Goal: Task Accomplishment & Management: Manage account settings

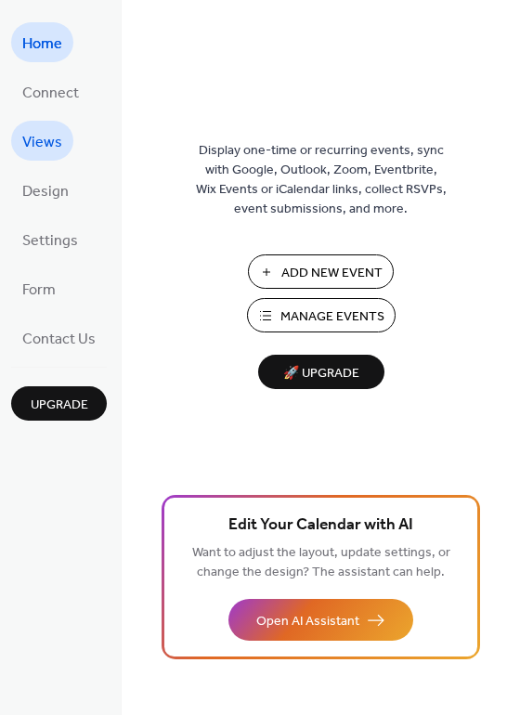
click at [51, 142] on span "Views" at bounding box center [42, 142] width 40 height 29
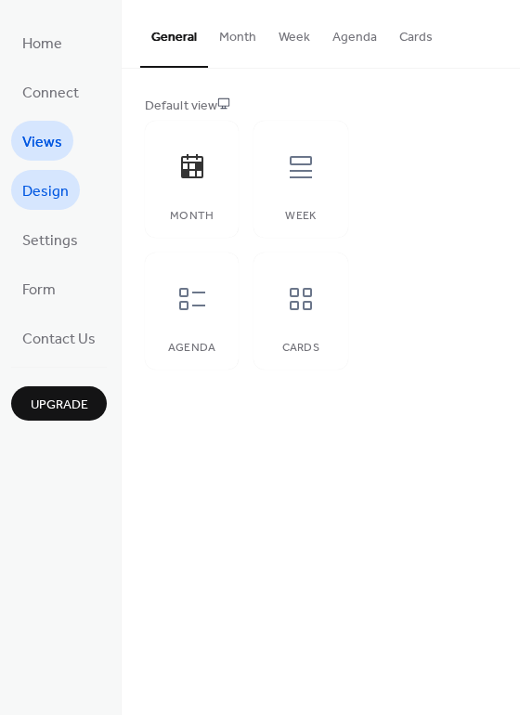
click at [51, 188] on span "Design" at bounding box center [45, 191] width 46 height 29
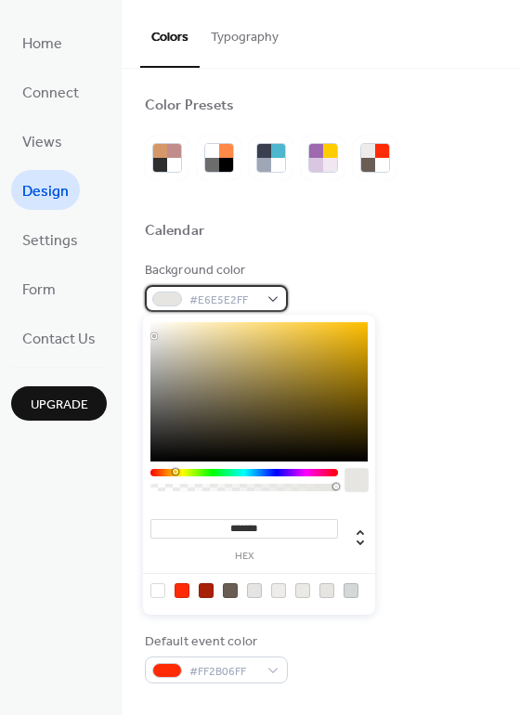
click at [175, 301] on div at bounding box center [167, 298] width 30 height 15
click at [233, 294] on span "#E6E5E2FF" at bounding box center [223, 300] width 69 height 19
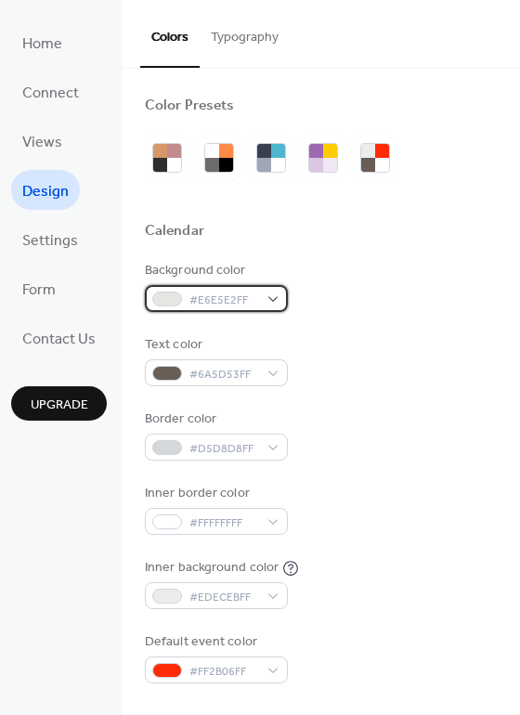
click at [233, 294] on span "#E6E5E2FF" at bounding box center [223, 300] width 69 height 19
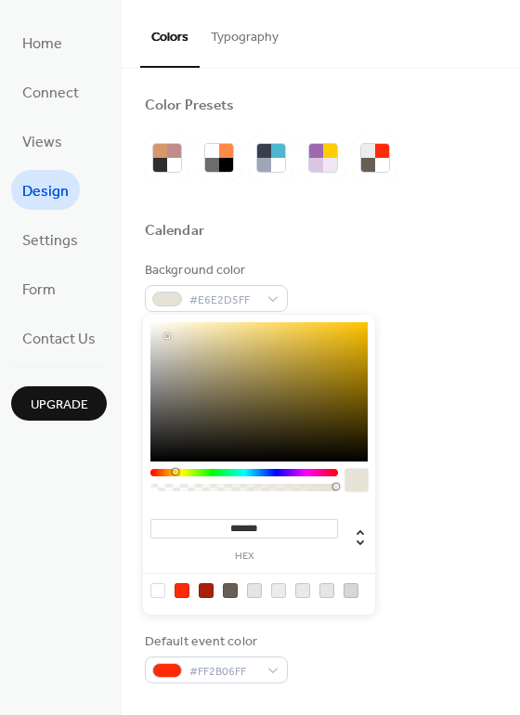
type input "*******"
drag, startPoint x: 179, startPoint y: 340, endPoint x: 135, endPoint y: 304, distance: 56.8
click at [135, 304] on body "Home Connect Views Design Settings Form Contact Us Upgrade Design Upgrade Color…" at bounding box center [260, 357] width 520 height 715
click at [402, 212] on div at bounding box center [321, 201] width 352 height 42
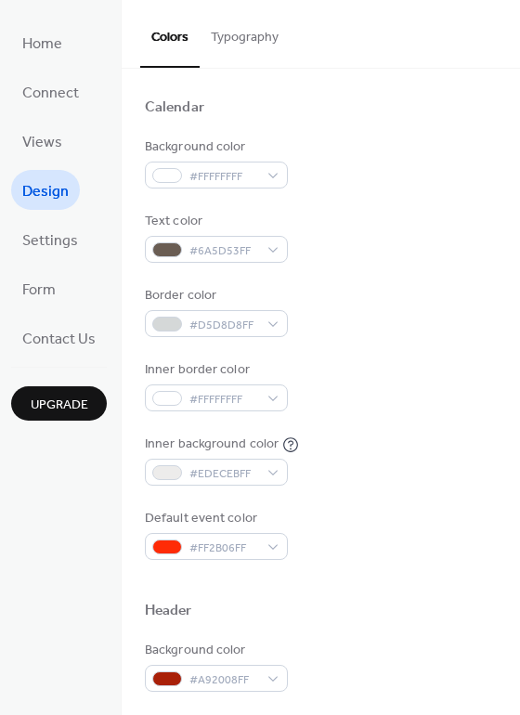
scroll to position [125, 0]
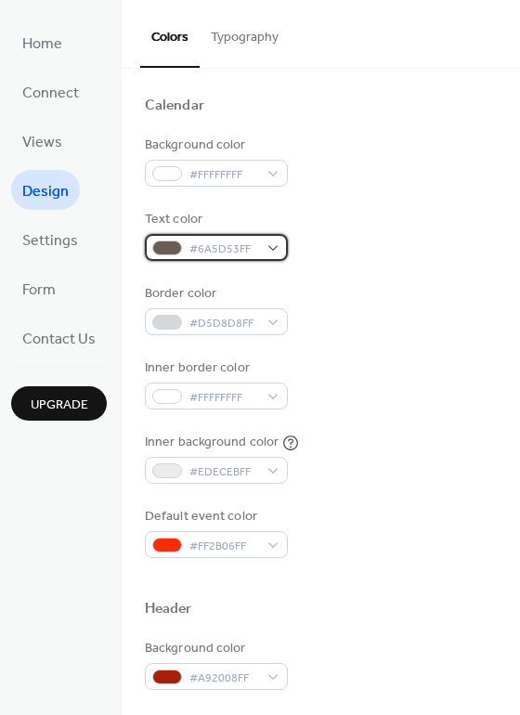
click at [203, 242] on span "#6A5D53FF" at bounding box center [223, 248] width 69 height 19
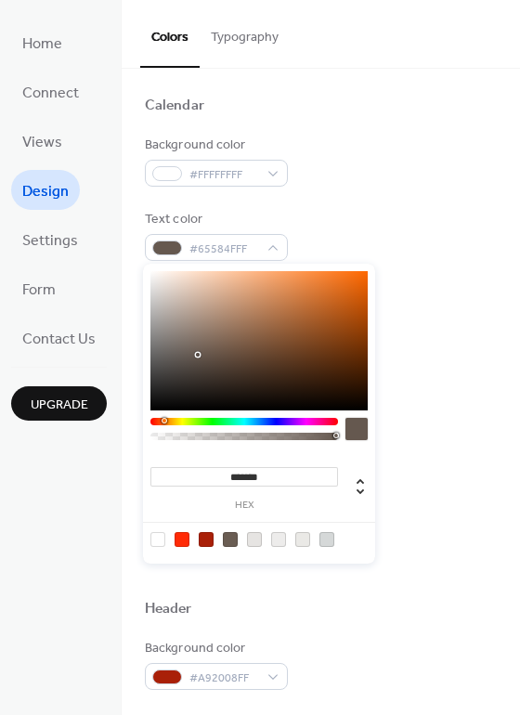
type input "*******"
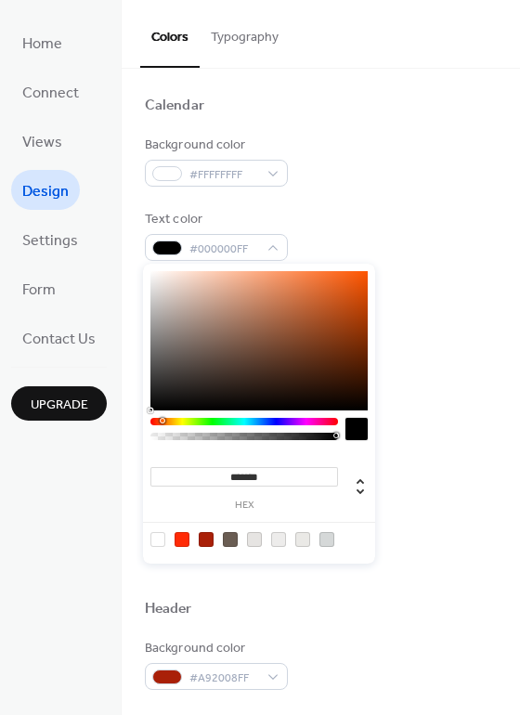
drag, startPoint x: 198, startPoint y: 355, endPoint x: 140, endPoint y: 434, distance: 98.4
click at [140, 434] on body "Home Connect Views Design Settings Form Contact Us Upgrade Design Upgrade Color…" at bounding box center [260, 357] width 520 height 715
click at [397, 174] on div "Background color #FFFFFFFF" at bounding box center [321, 161] width 352 height 51
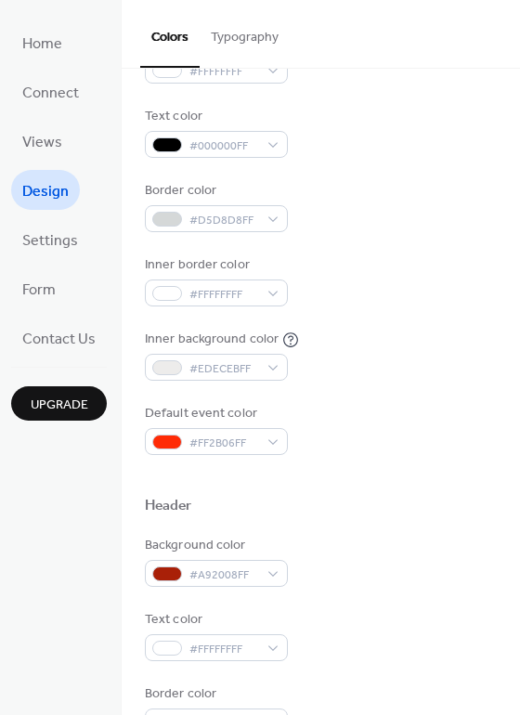
scroll to position [235, 0]
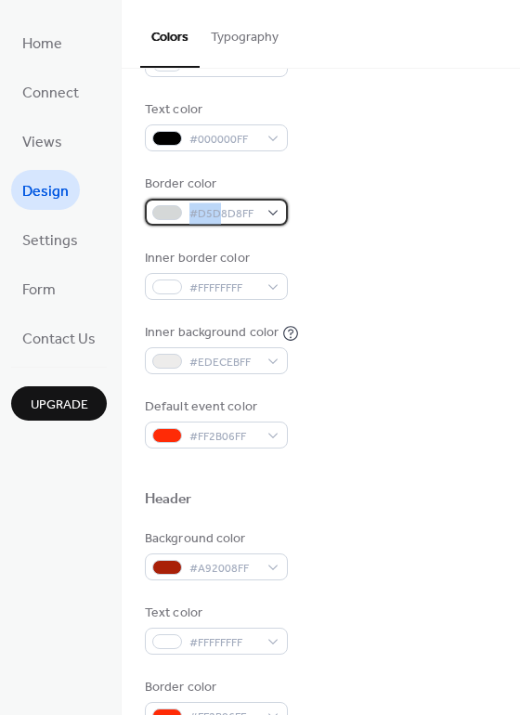
click at [219, 204] on span "#D5D8D8FF" at bounding box center [223, 213] width 69 height 19
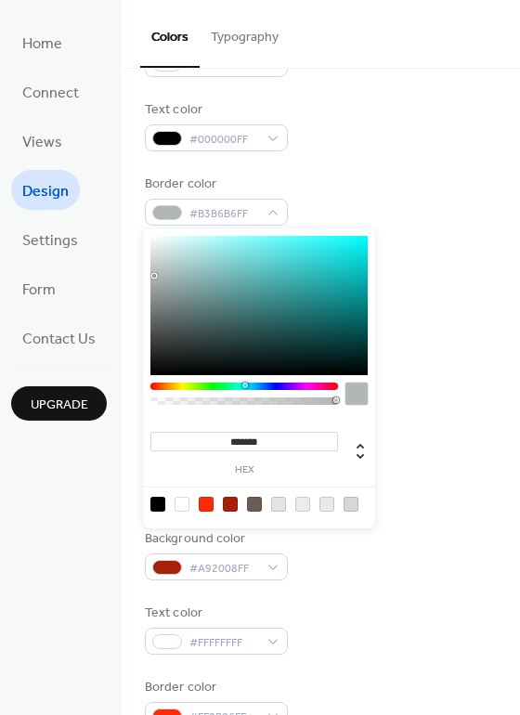
type input "*******"
drag, startPoint x: 172, startPoint y: 298, endPoint x: 104, endPoint y: 188, distance: 128.8
click at [104, 188] on body "Home Connect Views Design Settings Form Contact Us Upgrade Design Upgrade Color…" at bounding box center [260, 357] width 520 height 715
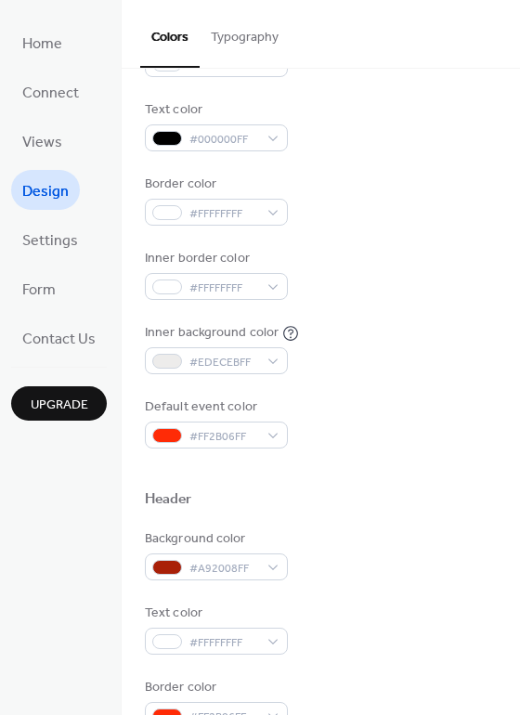
click at [369, 176] on div "Border color #FFFFFFFF" at bounding box center [321, 199] width 352 height 51
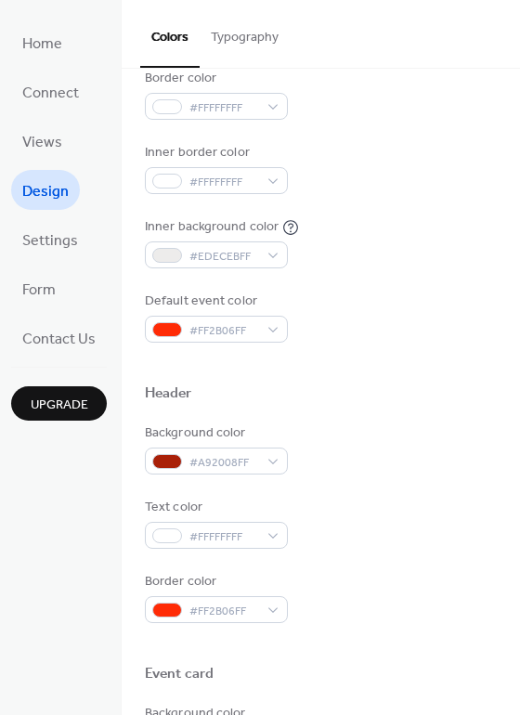
scroll to position [347, 0]
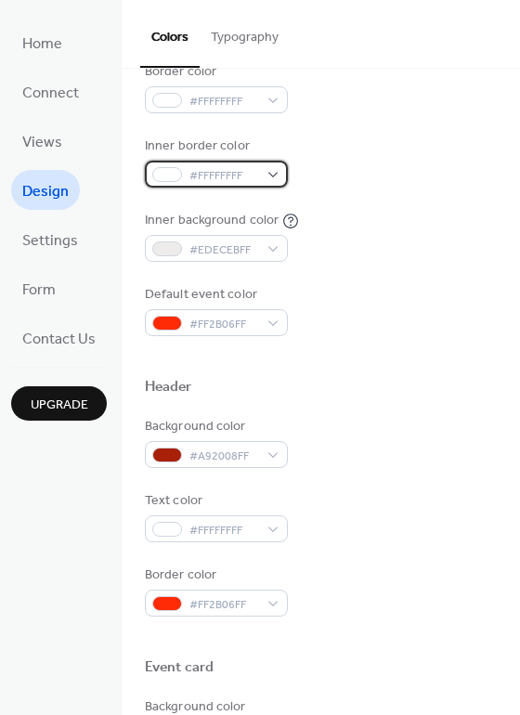
click at [222, 167] on span "#FFFFFFFF" at bounding box center [223, 175] width 69 height 19
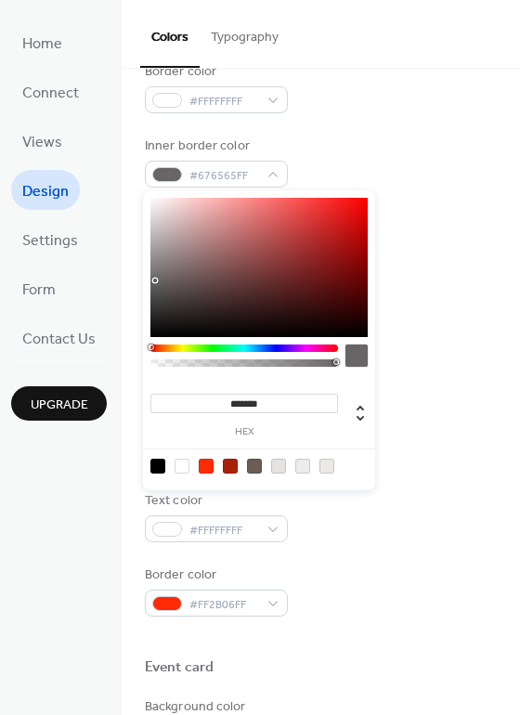
type input "*******"
drag, startPoint x: 160, startPoint y: 223, endPoint x: 110, endPoint y: 411, distance: 194.7
click at [110, 411] on body "Home Connect Views Design Settings Form Contact Us Upgrade Design Upgrade Color…" at bounding box center [260, 357] width 520 height 715
click at [375, 90] on div "Border color #FFFFFFFF" at bounding box center [321, 87] width 352 height 51
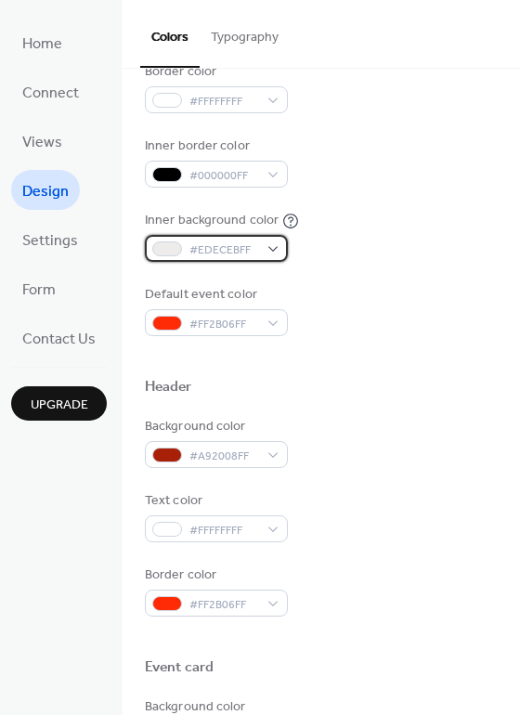
click at [209, 249] on span "#EDECEBFF" at bounding box center [223, 249] width 69 height 19
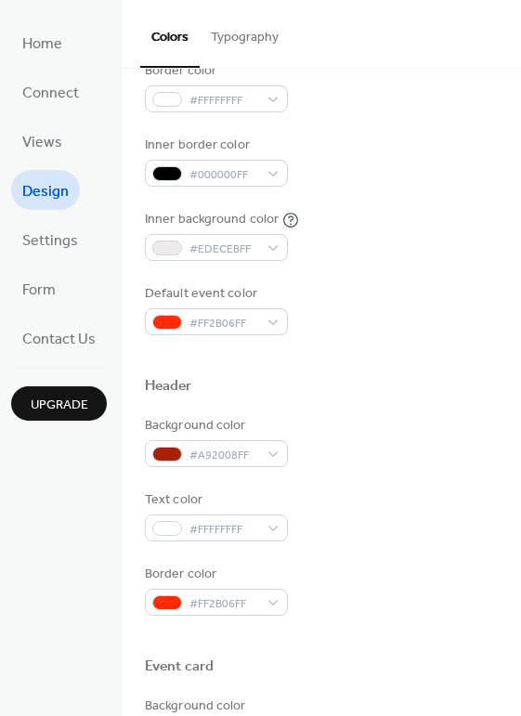
scroll to position [348, 0]
click at [208, 244] on span "#EDECEBFF" at bounding box center [223, 248] width 69 height 19
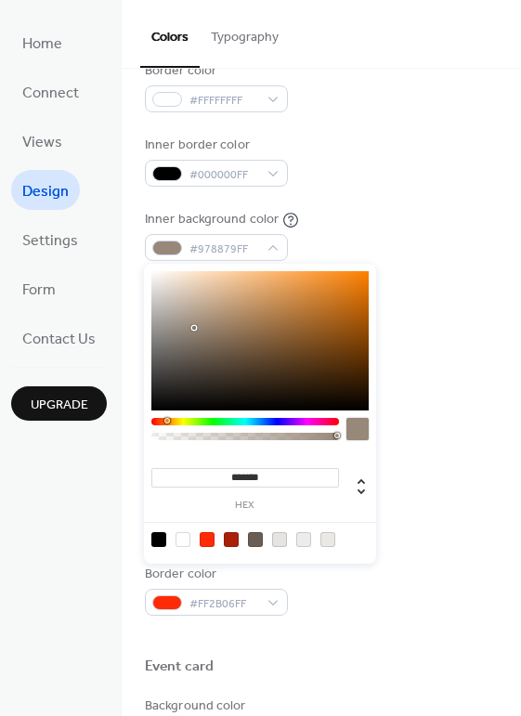
type input "*******"
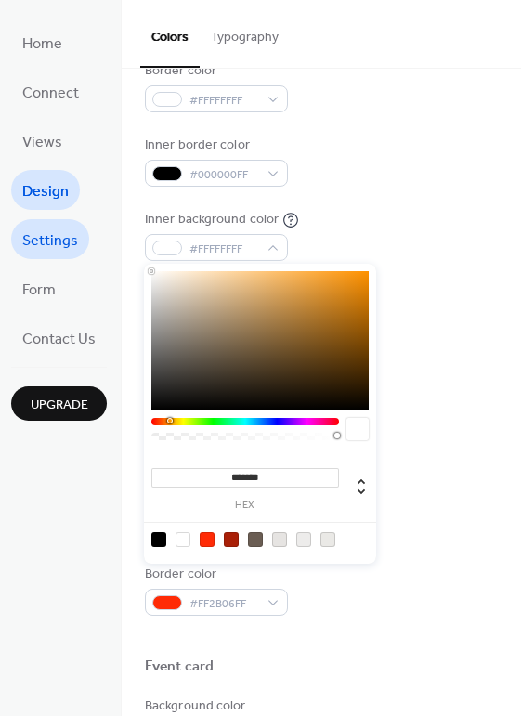
drag, startPoint x: 195, startPoint y: 328, endPoint x: 86, endPoint y: 230, distance: 145.9
click at [86, 230] on body "Home Connect Views Design Settings Form Contact Us Upgrade Design Upgrade Color…" at bounding box center [260, 358] width 521 height 716
click at [365, 216] on div "Inner background color #FFFFFFFF" at bounding box center [321, 235] width 353 height 51
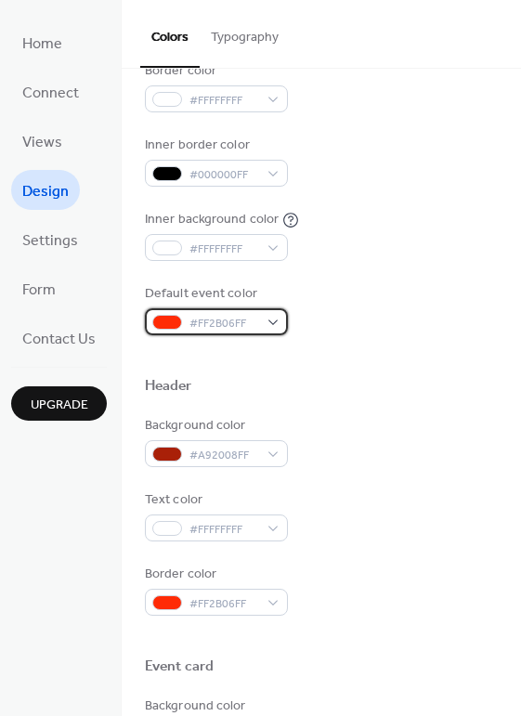
click at [244, 319] on span "#FF2B06FF" at bounding box center [223, 323] width 69 height 19
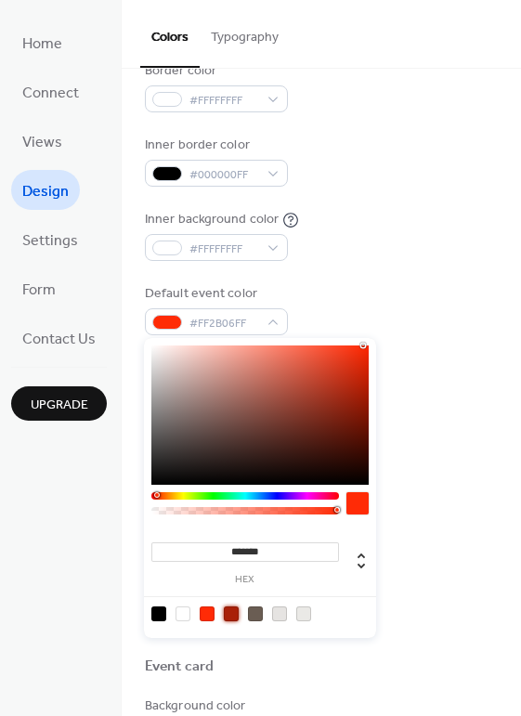
click at [231, 616] on div at bounding box center [231, 613] width 15 height 15
type input "*******"
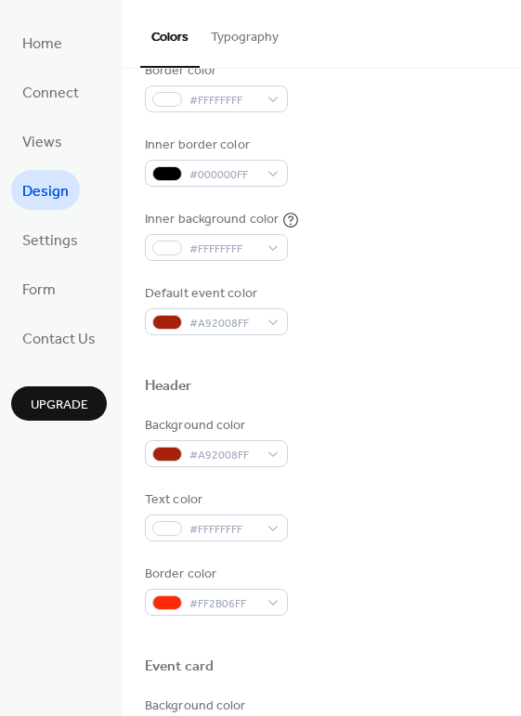
click at [334, 362] on div at bounding box center [321, 356] width 353 height 42
click at [296, 391] on div "Header" at bounding box center [321, 389] width 353 height 24
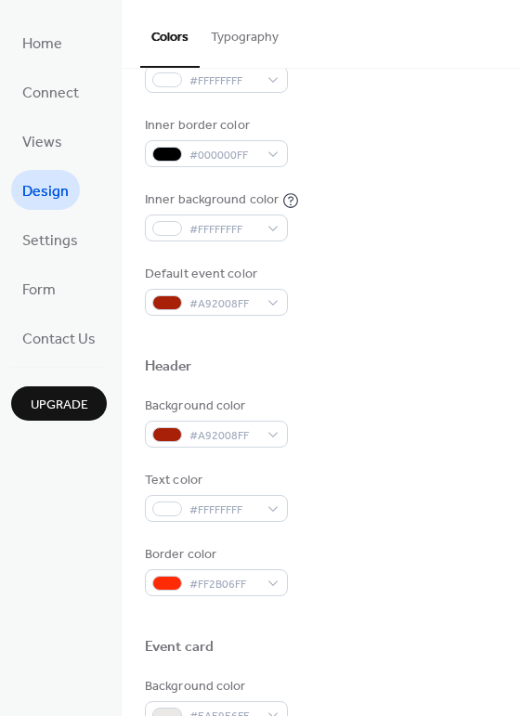
scroll to position [374, 0]
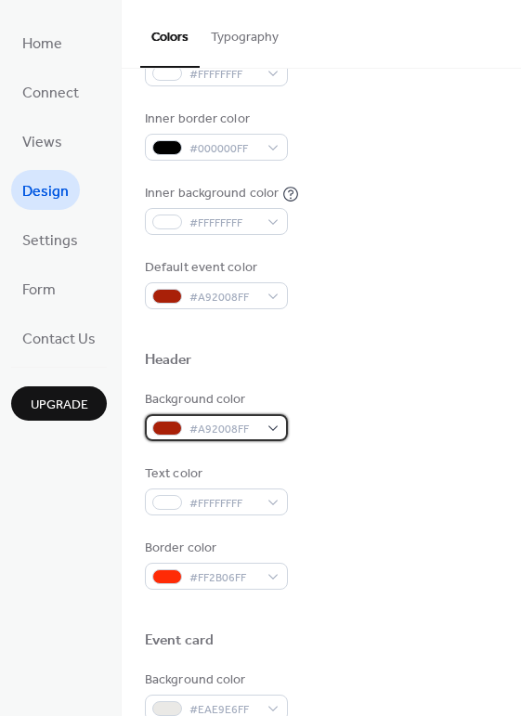
click at [208, 420] on span "#A92008FF" at bounding box center [223, 429] width 69 height 19
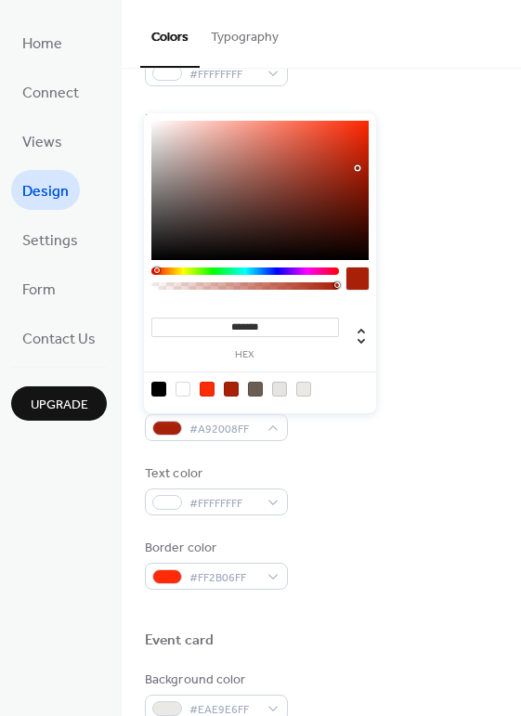
click at [266, 333] on input "*******" at bounding box center [244, 326] width 187 height 19
click at [266, 314] on div "******* hex" at bounding box center [244, 337] width 187 height 46
click at [268, 328] on input "*******" at bounding box center [244, 326] width 187 height 19
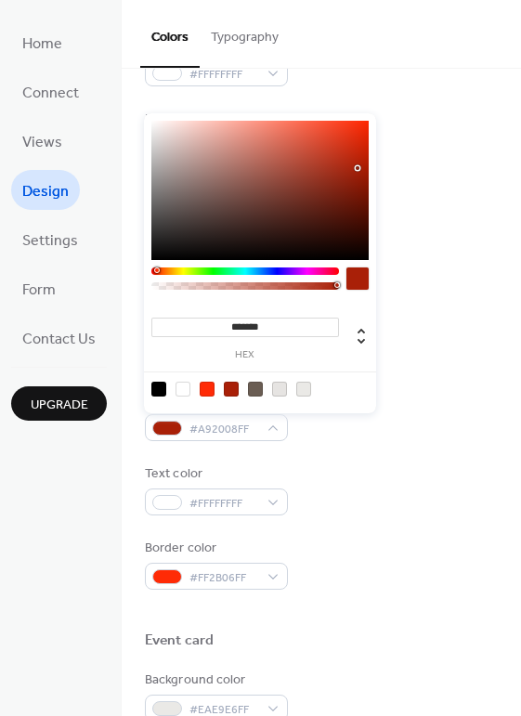
paste input
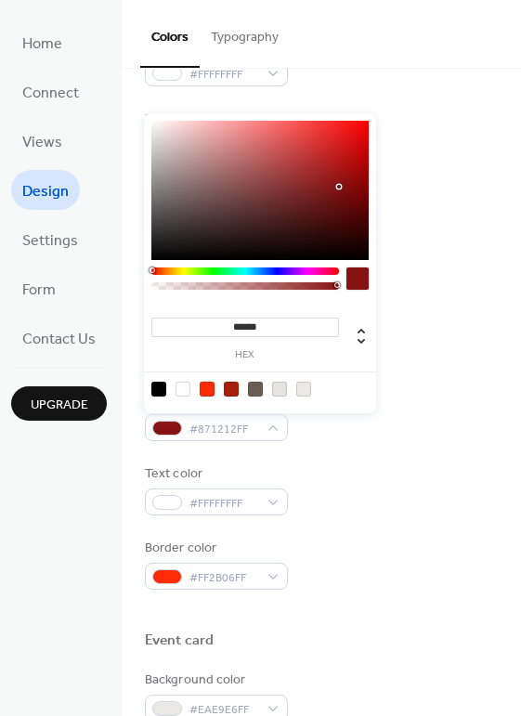
type input "*******"
click at [347, 317] on div at bounding box center [354, 337] width 30 height 46
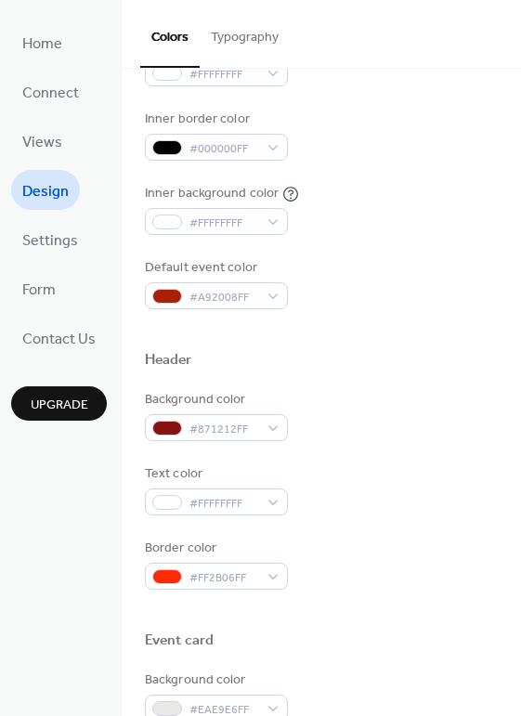
click at [345, 513] on div "Text color #FFFFFFFF" at bounding box center [321, 489] width 353 height 51
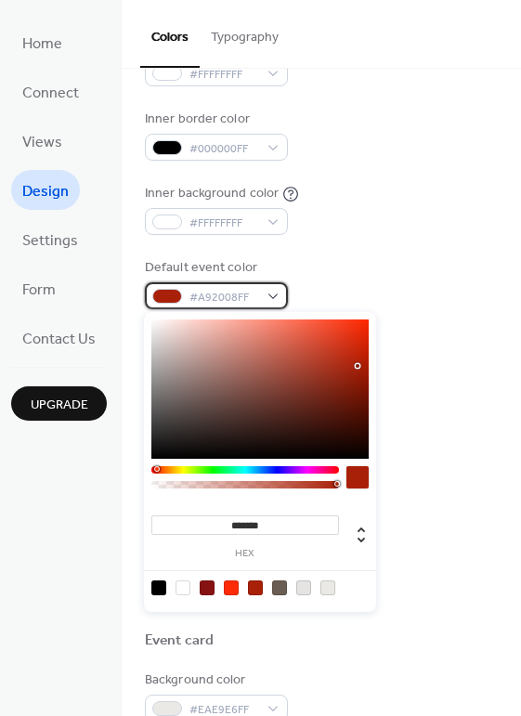
click at [249, 290] on span "#A92008FF" at bounding box center [223, 297] width 69 height 19
click at [264, 530] on input "*******" at bounding box center [244, 524] width 187 height 19
paste input
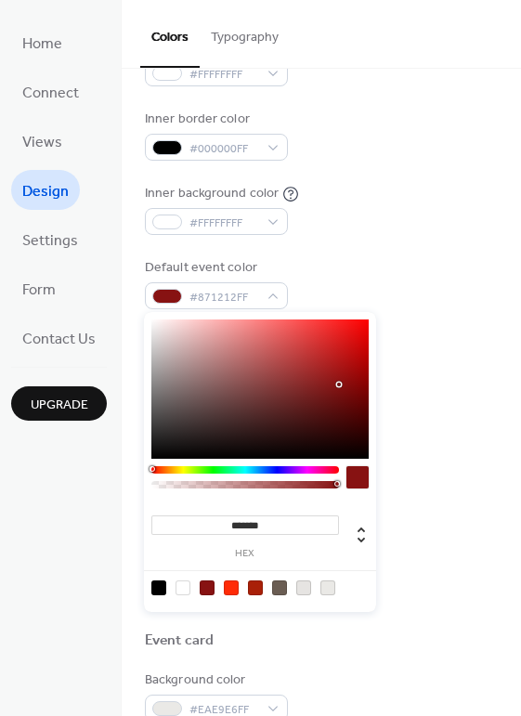
type input "*******"
click at [354, 518] on div at bounding box center [354, 535] width 30 height 46
click at [441, 472] on div "Text color #FFFFFFFF" at bounding box center [321, 489] width 353 height 51
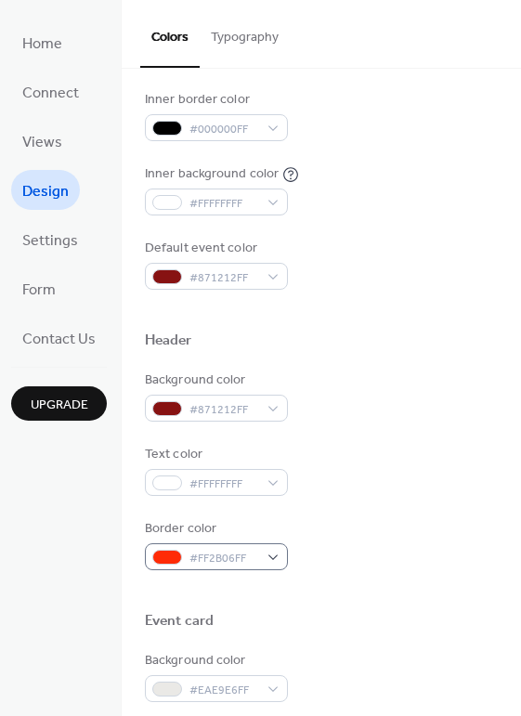
scroll to position [398, 0]
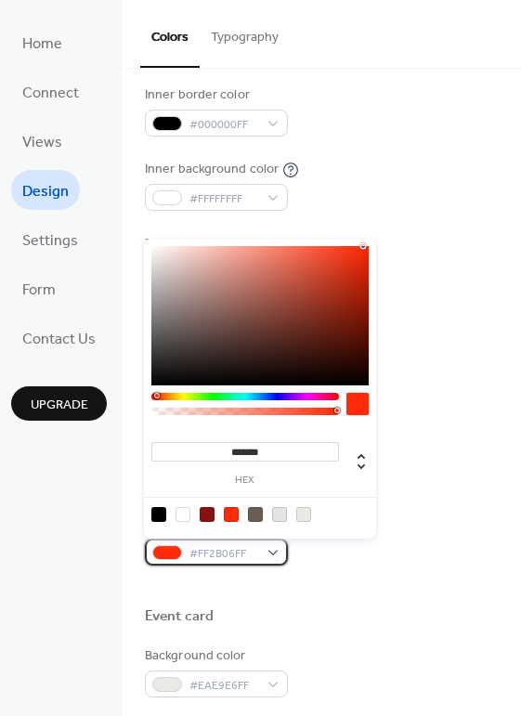
click at [212, 554] on span "#FF2B06FF" at bounding box center [223, 553] width 69 height 19
click at [177, 512] on div at bounding box center [182, 514] width 15 height 15
type input "*******"
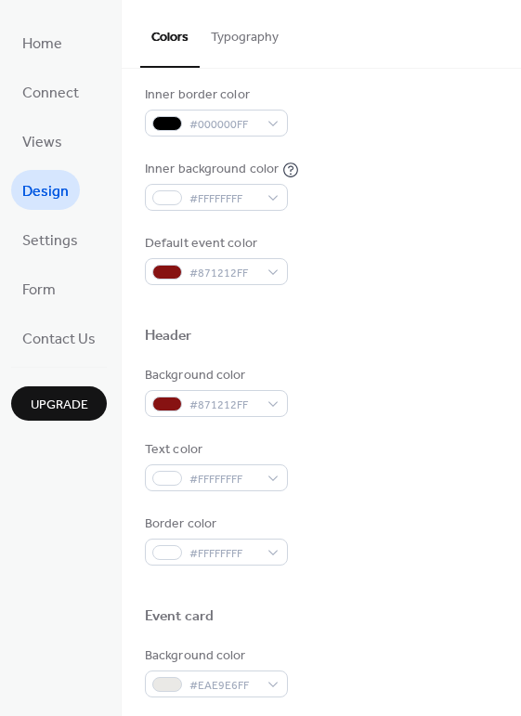
click at [339, 566] on div at bounding box center [321, 586] width 353 height 42
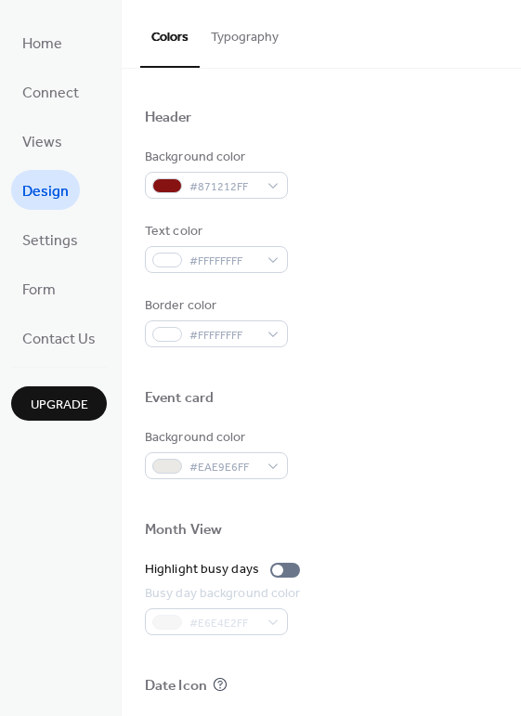
scroll to position [650, 0]
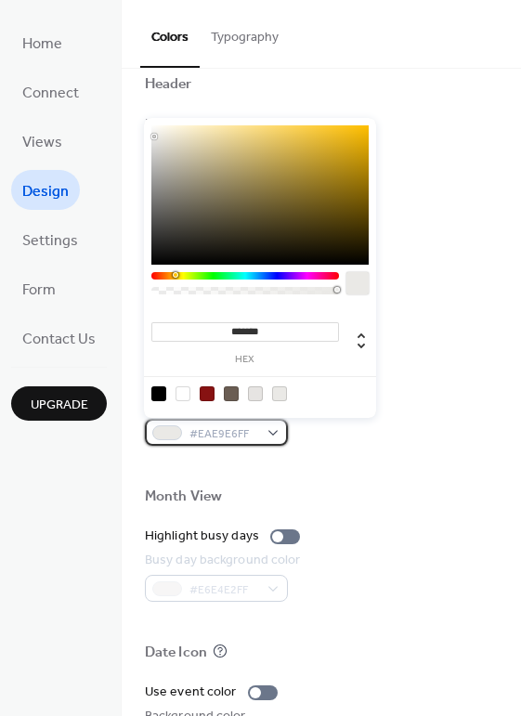
click at [231, 429] on span "#EAE9E6FF" at bounding box center [223, 433] width 69 height 19
click at [175, 387] on div at bounding box center [182, 393] width 15 height 15
type input "*******"
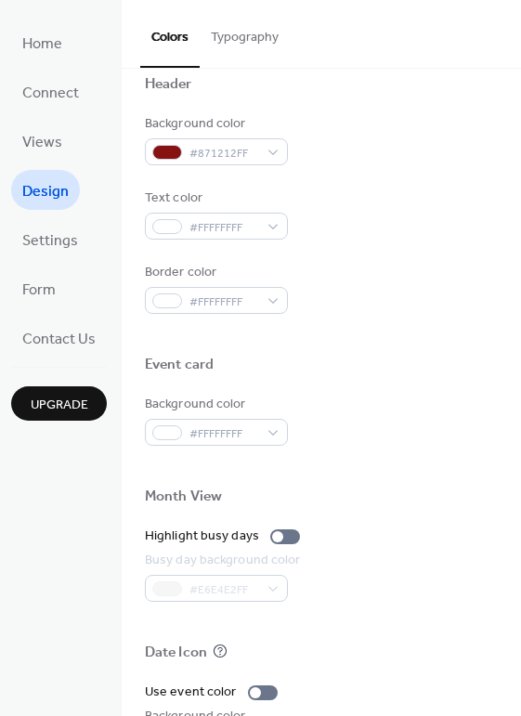
click at [317, 499] on div "Month View" at bounding box center [321, 499] width 353 height 24
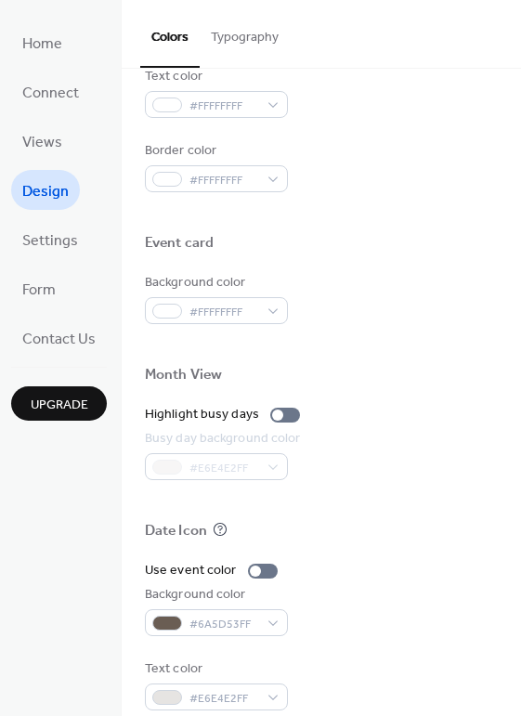
scroll to position [774, 0]
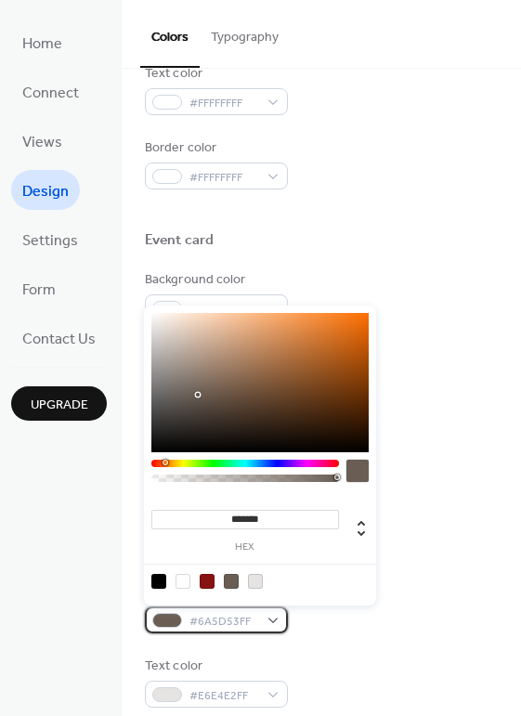
click at [238, 612] on span "#6A5D53FF" at bounding box center [223, 621] width 69 height 19
click at [181, 581] on div at bounding box center [182, 581] width 15 height 15
type input "*******"
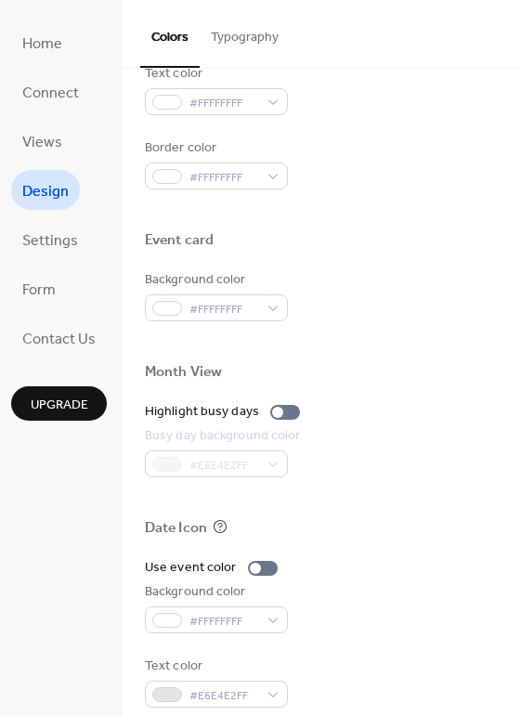
click at [392, 612] on div "Background color #FFFFFFFF" at bounding box center [321, 607] width 353 height 51
click at [236, 616] on span "#FFFFFFFF" at bounding box center [223, 621] width 69 height 19
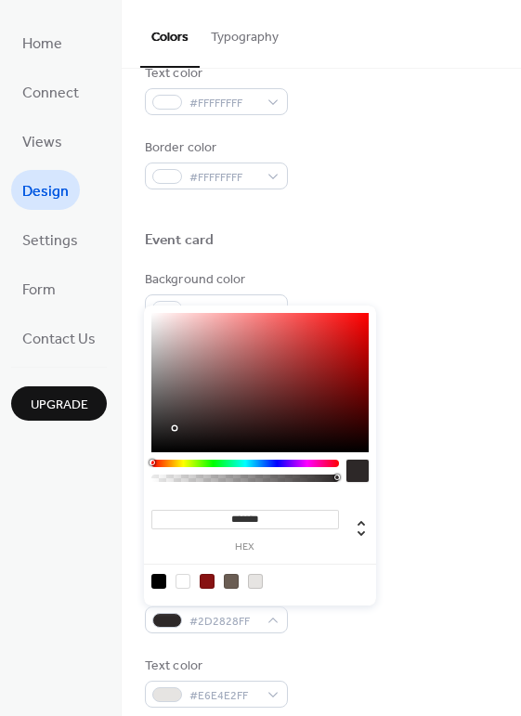
type input "*******"
drag, startPoint x: 174, startPoint y: 428, endPoint x: 284, endPoint y: 428, distance: 110.5
click at [284, 428] on div at bounding box center [259, 382] width 217 height 139
click at [407, 539] on div "Date Icon" at bounding box center [321, 531] width 353 height 24
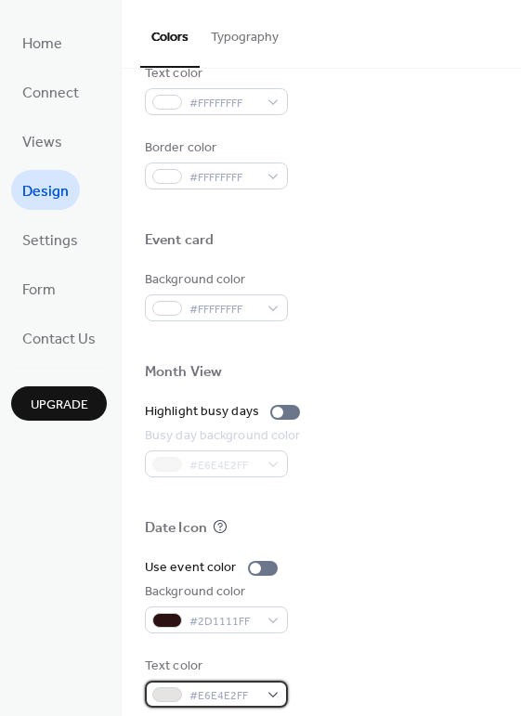
click at [208, 696] on span "#E6E4E2FF" at bounding box center [223, 695] width 69 height 19
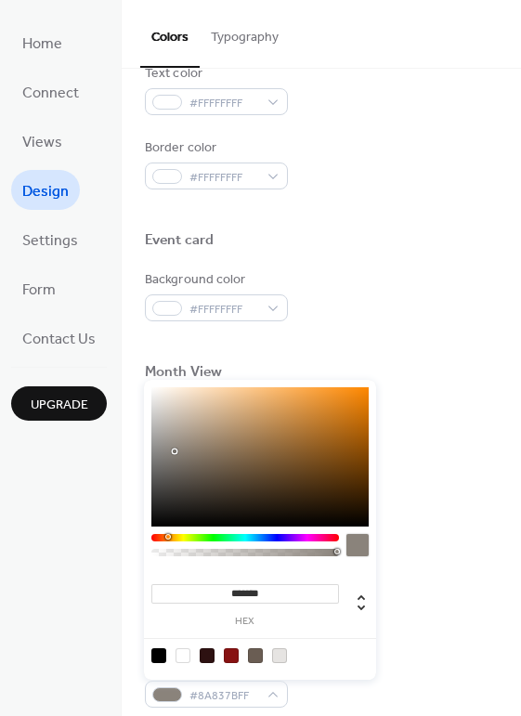
type input "*******"
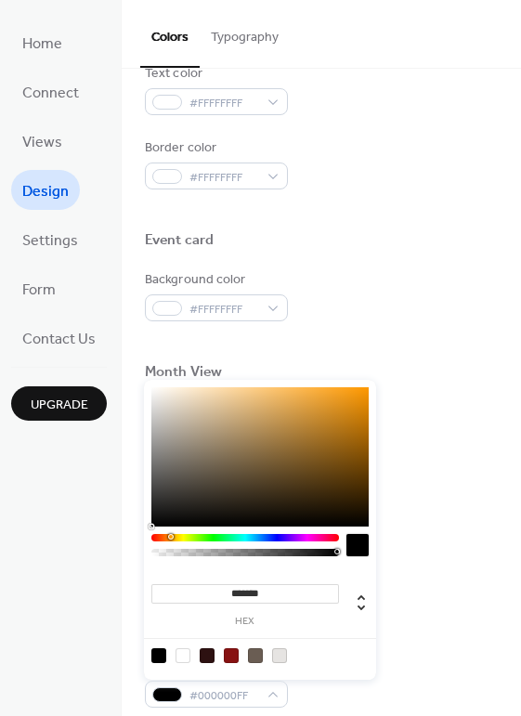
drag, startPoint x: 174, startPoint y: 451, endPoint x: 75, endPoint y: 675, distance: 244.7
click at [75, 675] on body "Home Connect Views Design Settings Form Contact Us Upgrade Design Upgrade Color…" at bounding box center [260, 358] width 521 height 716
click at [449, 559] on div "Use event color" at bounding box center [321, 567] width 353 height 19
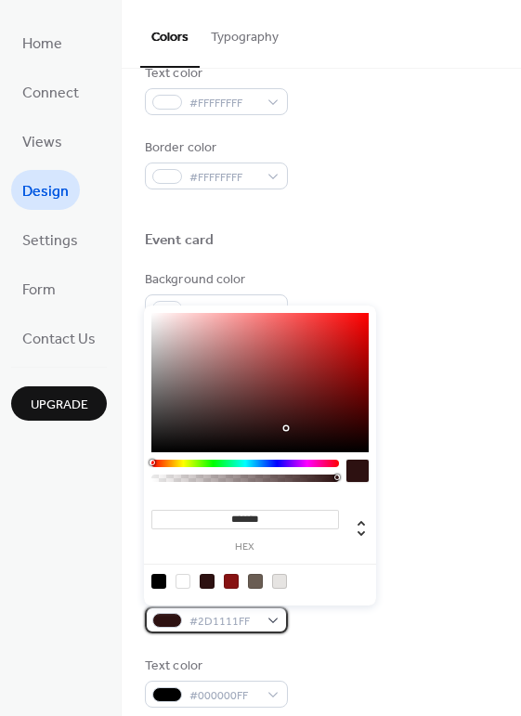
click at [236, 614] on span "#2D1111FF" at bounding box center [223, 621] width 69 height 19
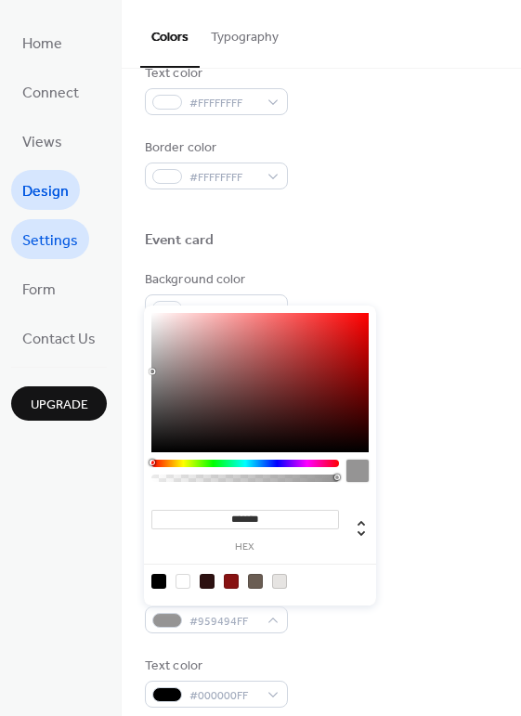
type input "*******"
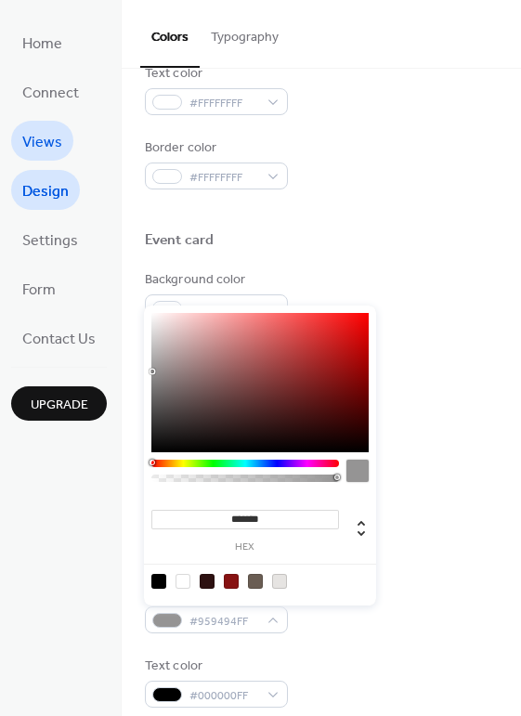
drag, startPoint x: 178, startPoint y: 417, endPoint x: 36, endPoint y: 154, distance: 298.6
click at [36, 154] on body "Home Connect Views Design Settings Form Contact Us Upgrade Design Upgrade Color…" at bounding box center [260, 358] width 521 height 716
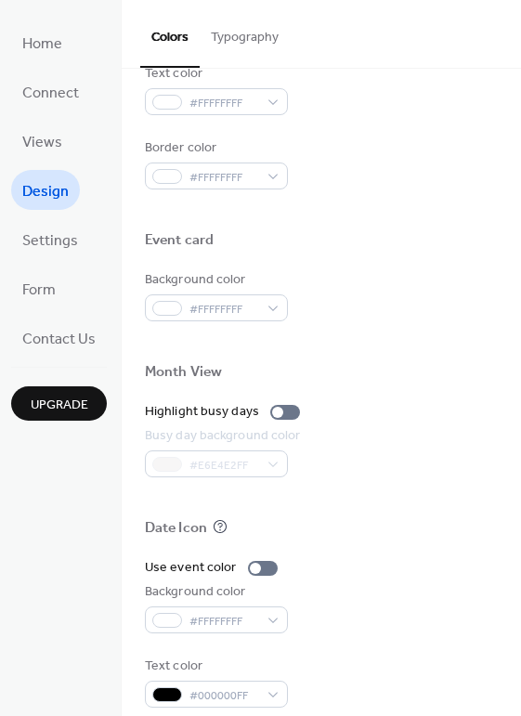
click at [487, 353] on div at bounding box center [321, 342] width 353 height 42
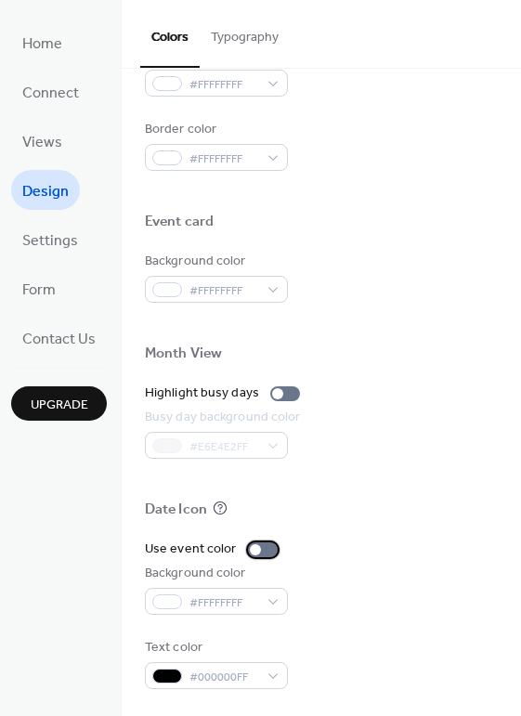
click at [263, 547] on div at bounding box center [263, 549] width 30 height 15
click at [309, 557] on div "Use event color" at bounding box center [321, 548] width 353 height 19
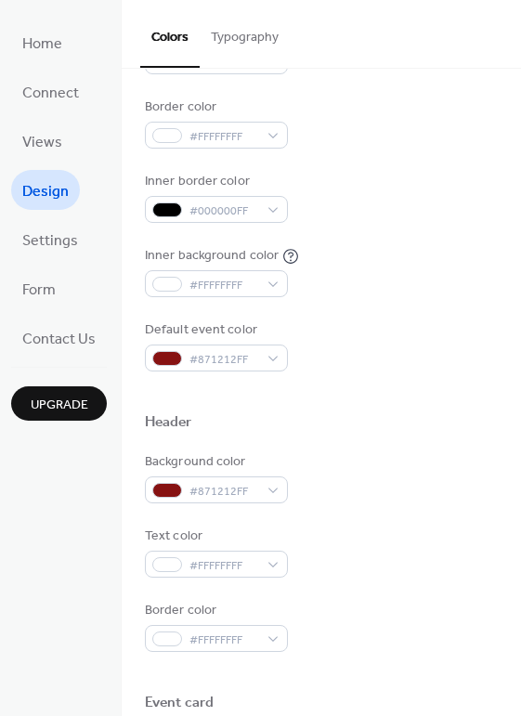
scroll to position [0, 0]
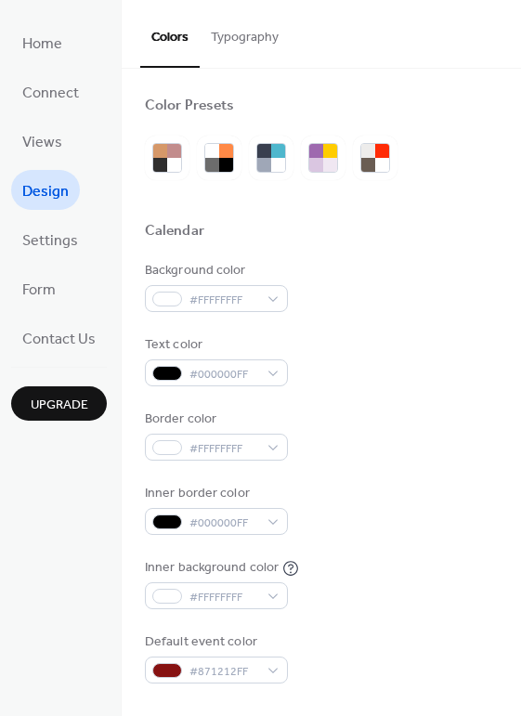
click at [241, 41] on button "Typography" at bounding box center [245, 33] width 90 height 66
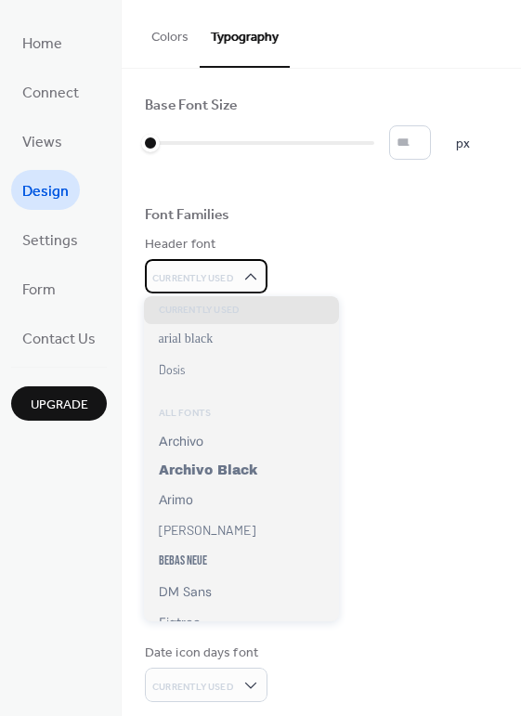
click at [200, 277] on span "Currently Used" at bounding box center [193, 278] width 82 height 13
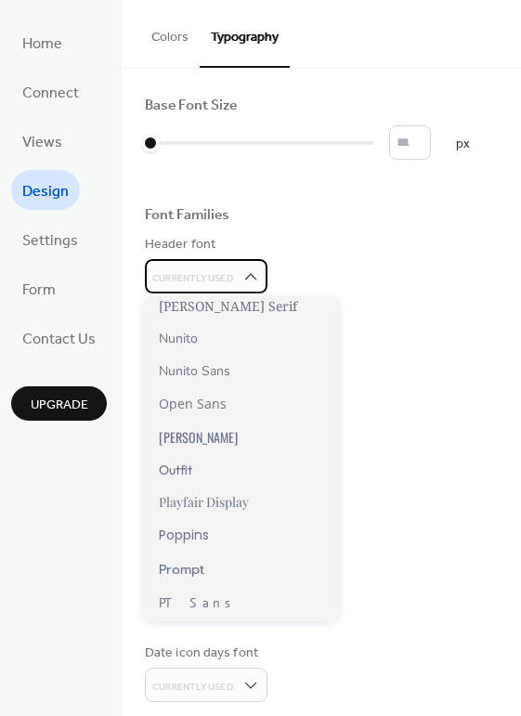
scroll to position [1044, 0]
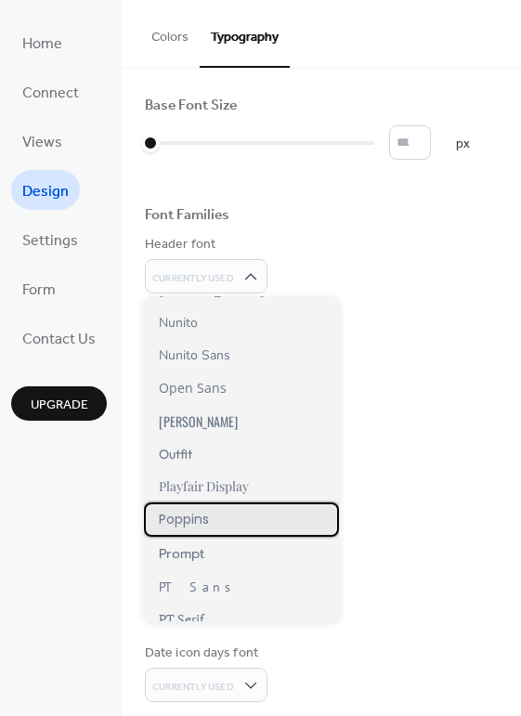
click at [209, 525] on span "Poppins" at bounding box center [184, 519] width 50 height 19
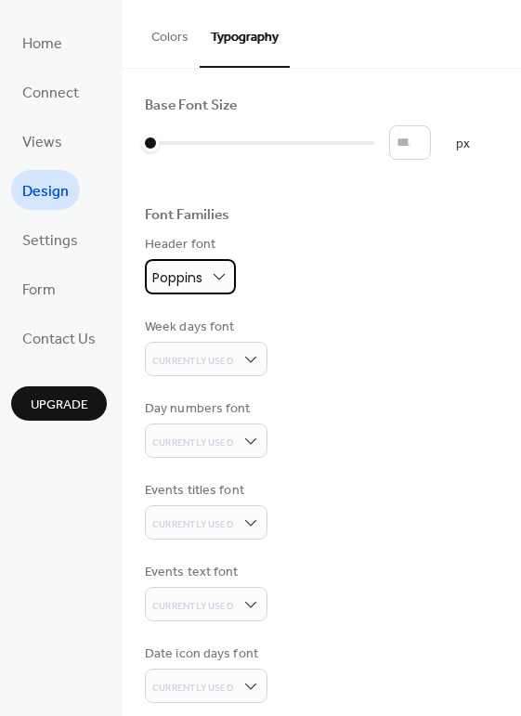
click at [199, 269] on span "Poppins" at bounding box center [177, 277] width 50 height 19
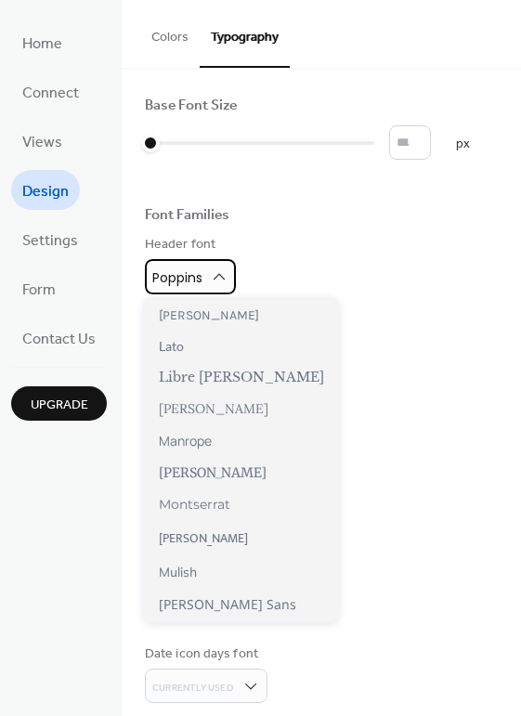
scroll to position [646, 0]
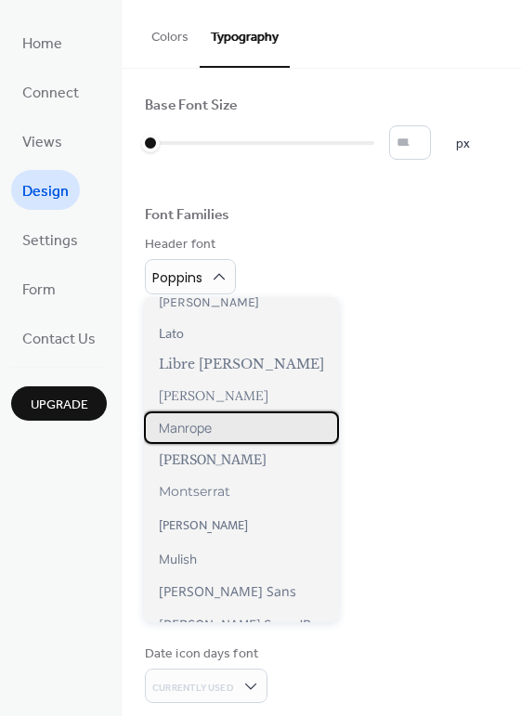
click at [183, 429] on span "Manrope" at bounding box center [185, 428] width 53 height 18
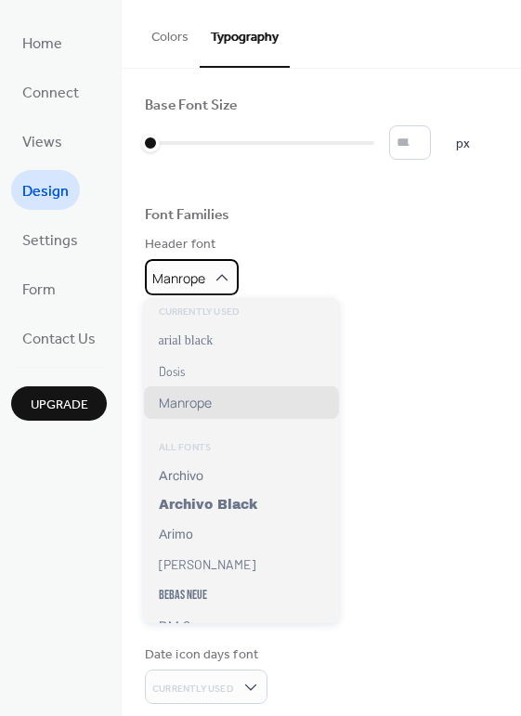
click at [200, 269] on span "Manrope" at bounding box center [178, 278] width 53 height 18
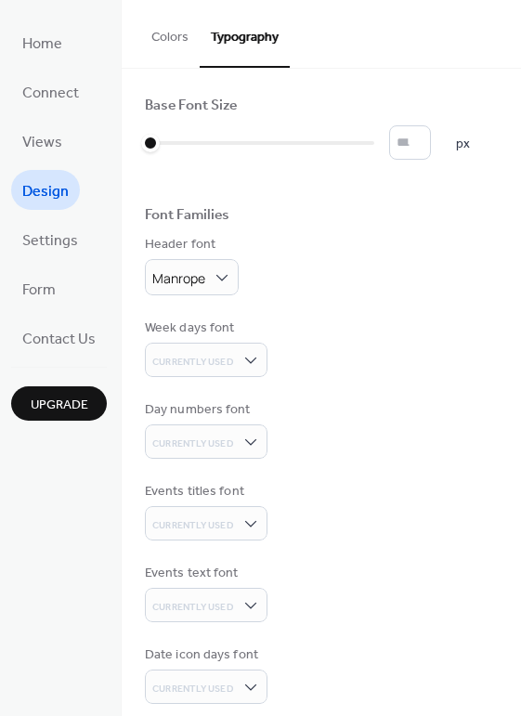
click at [352, 222] on div "Font Families" at bounding box center [321, 218] width 353 height 24
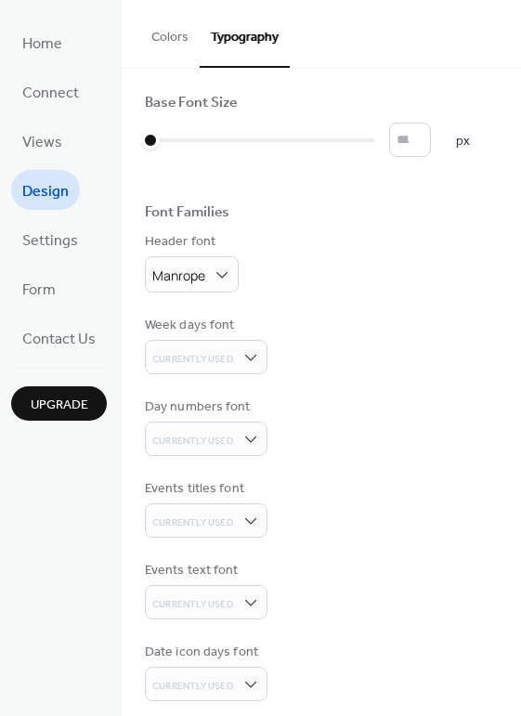
click at [200, 378] on div "Base Font Size * px Font Families Header font Manrope Week days font Currently …" at bounding box center [321, 438] width 353 height 689
click at [197, 358] on span "Currently Used" at bounding box center [193, 359] width 82 height 13
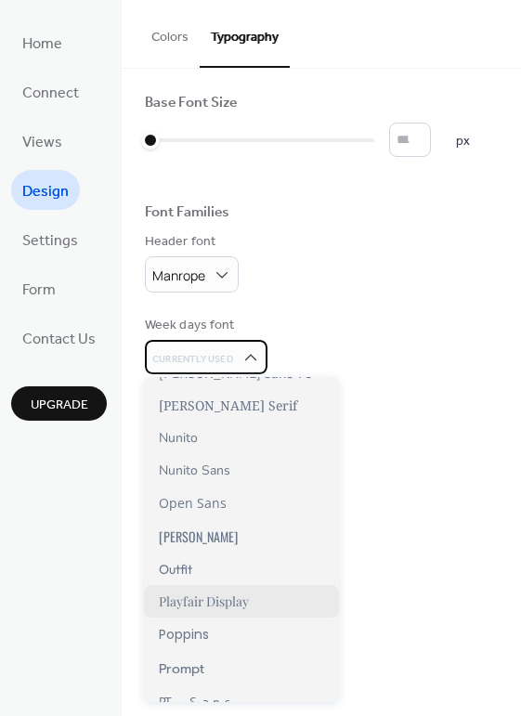
scroll to position [1044, 0]
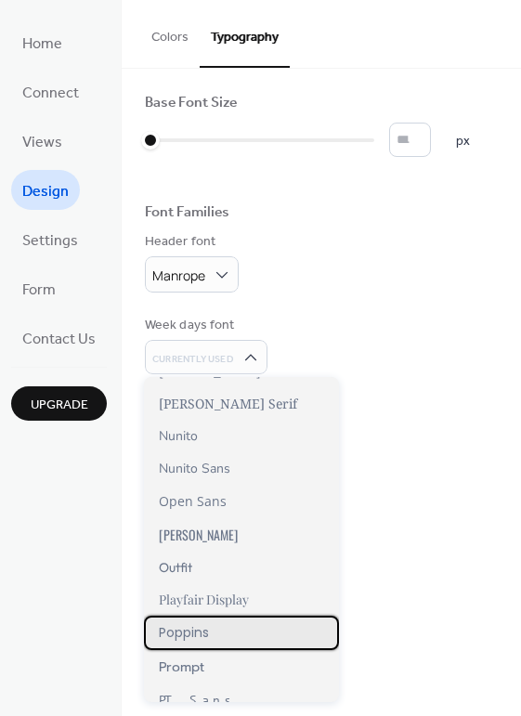
click at [205, 640] on span "Poppins" at bounding box center [184, 632] width 50 height 19
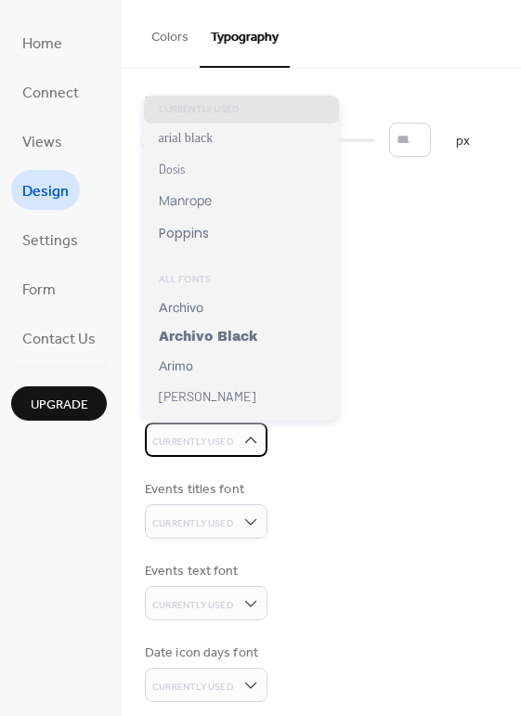
click at [215, 436] on span "Currently Used" at bounding box center [193, 441] width 82 height 13
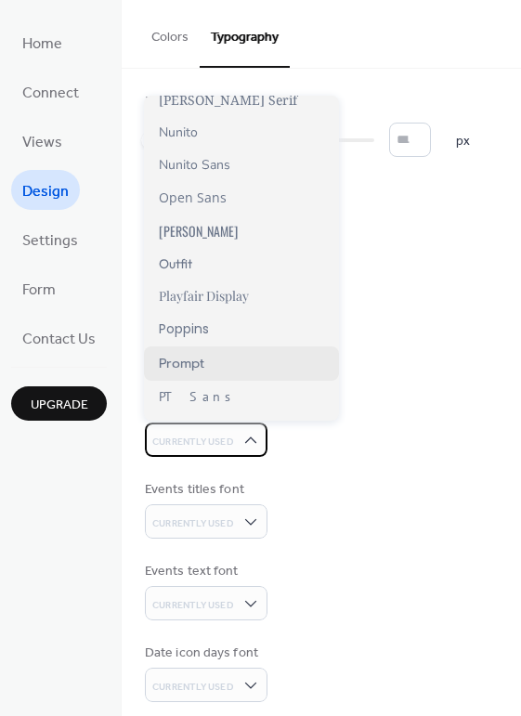
scroll to position [1103, 0]
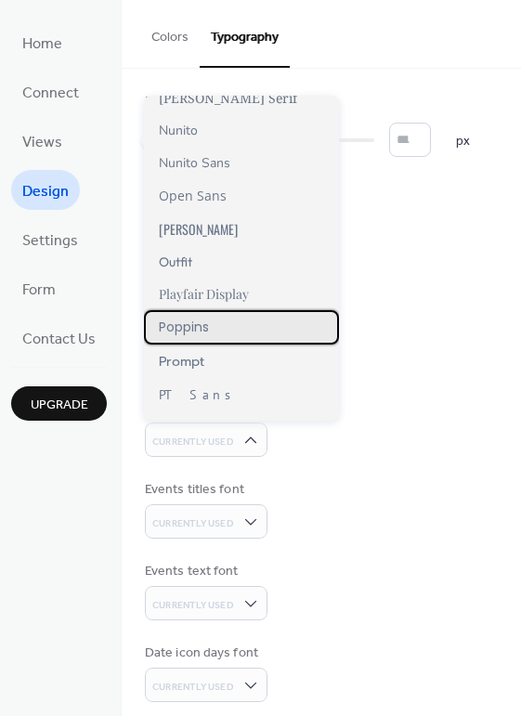
click at [207, 337] on span "Poppins" at bounding box center [184, 326] width 50 height 19
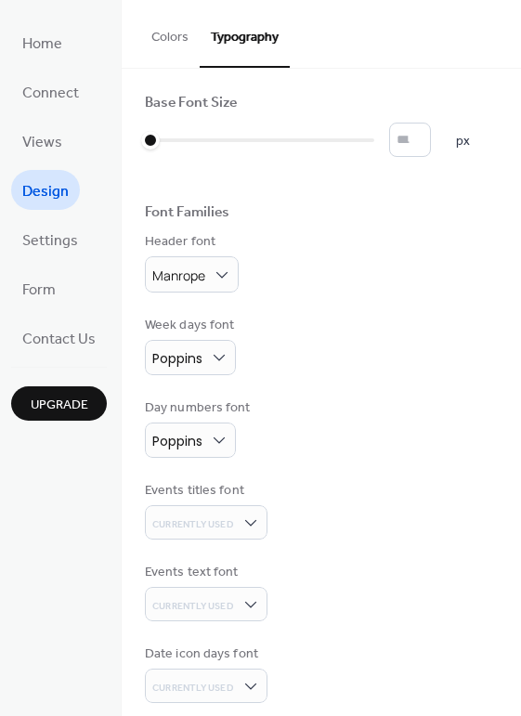
click at [202, 537] on div "Base Font Size * px Font Families Header font Manrope Week days font Poppins Da…" at bounding box center [321, 439] width 353 height 691
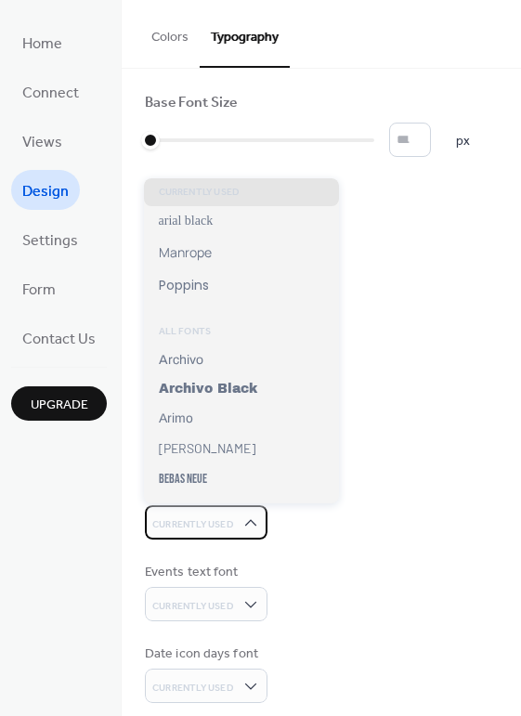
click at [202, 526] on span "Currently Used" at bounding box center [193, 524] width 82 height 13
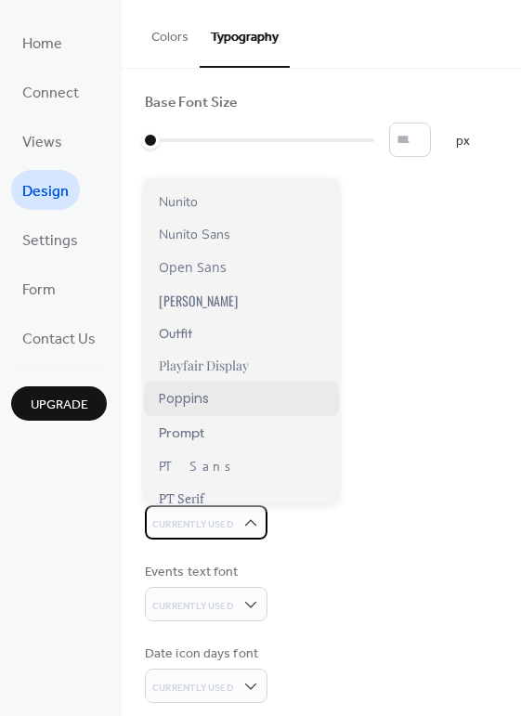
scroll to position [1089, 0]
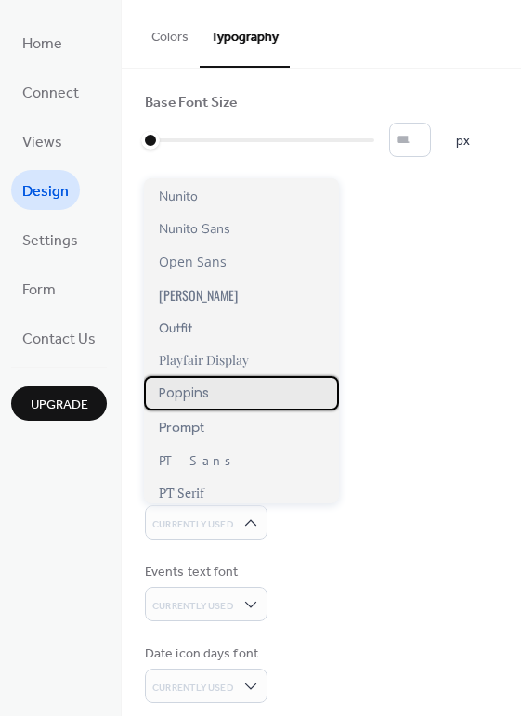
click at [212, 397] on div "Poppins" at bounding box center [241, 393] width 195 height 34
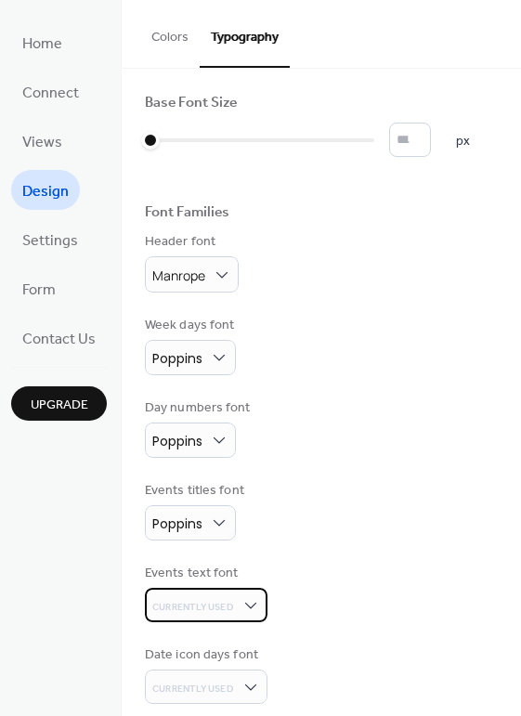
click at [211, 601] on span "Currently Used" at bounding box center [193, 607] width 82 height 13
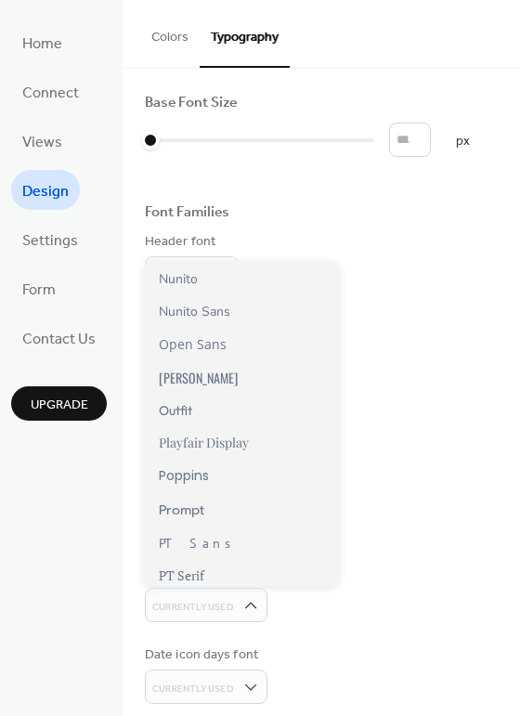
click at [398, 531] on div "Events titles font Poppins" at bounding box center [321, 510] width 353 height 59
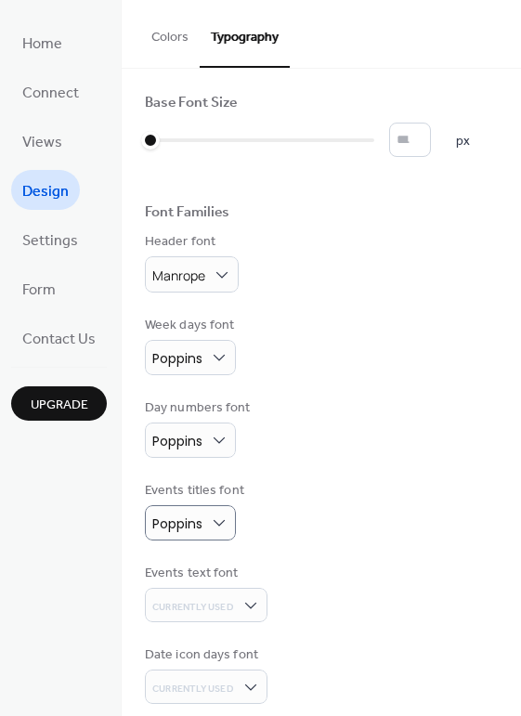
scroll to position [97, 0]
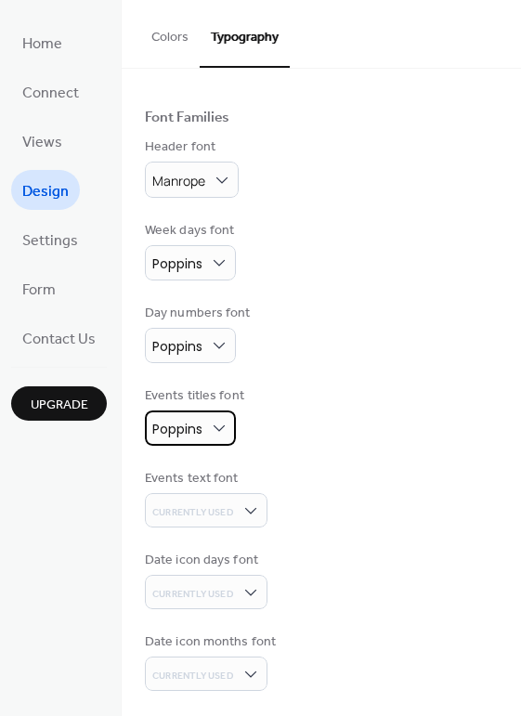
click at [191, 420] on span "Poppins" at bounding box center [177, 429] width 50 height 19
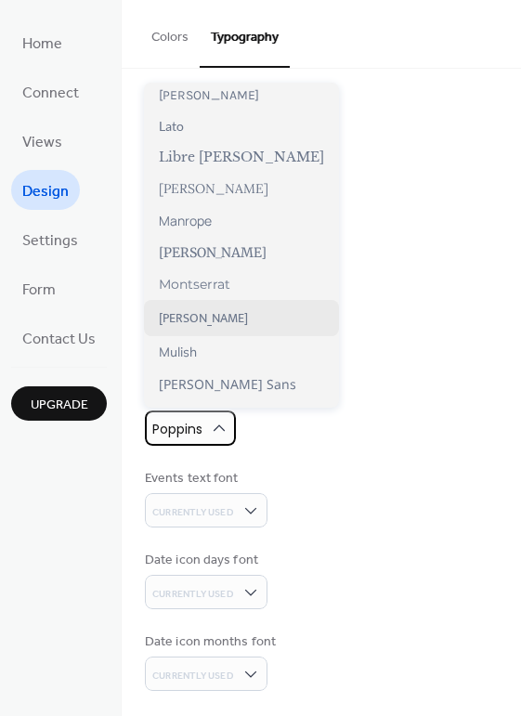
scroll to position [633, 0]
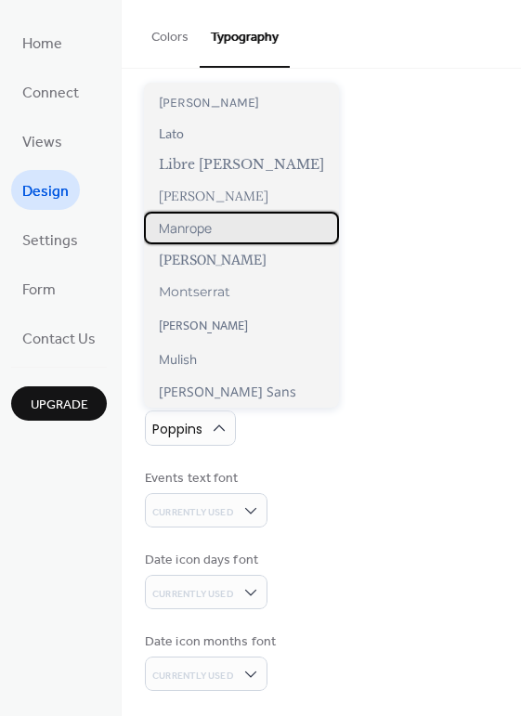
click at [189, 227] on span "Manrope" at bounding box center [185, 228] width 53 height 18
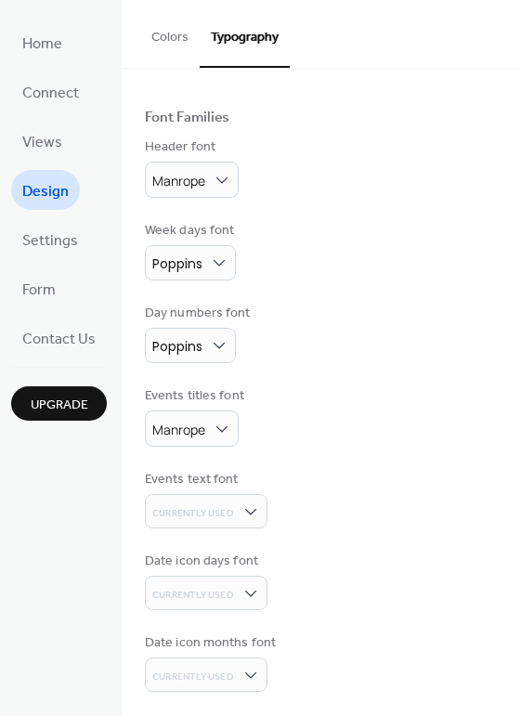
click at [198, 405] on div "Events titles font" at bounding box center [194, 395] width 99 height 19
click at [198, 419] on span "Manrope" at bounding box center [178, 431] width 53 height 25
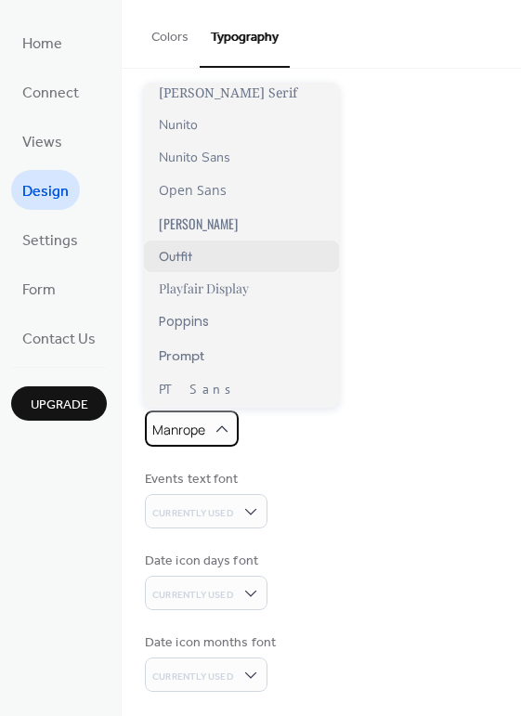
scroll to position [1067, 0]
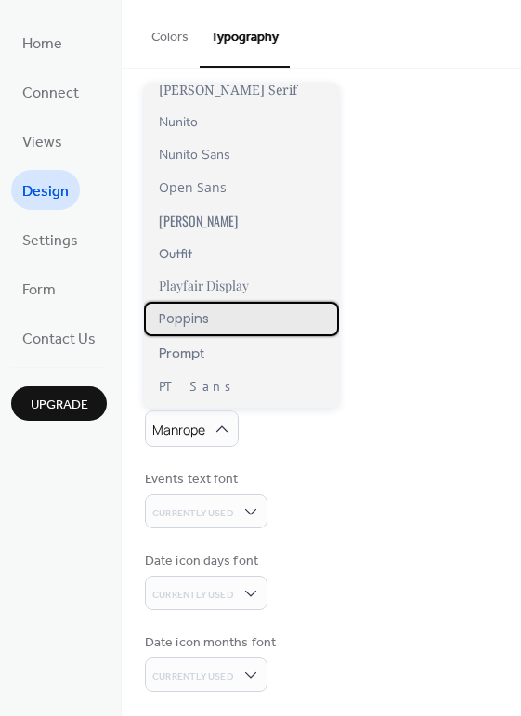
click at [195, 328] on span "Poppins" at bounding box center [184, 318] width 50 height 19
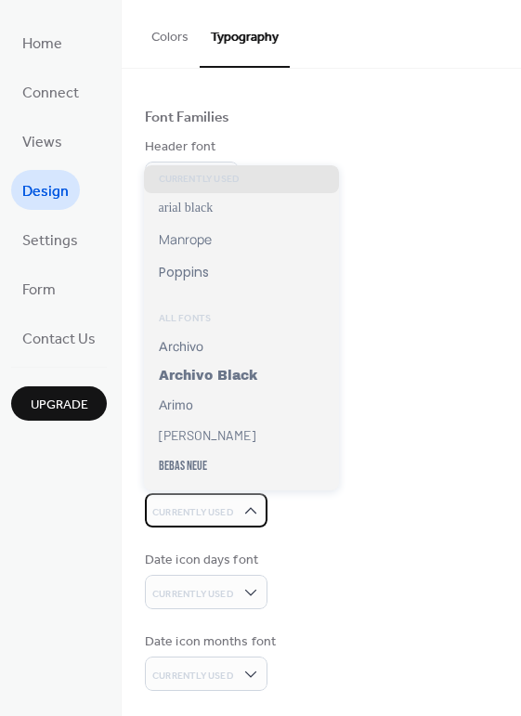
click at [219, 515] on span "Currently Used" at bounding box center [193, 512] width 82 height 13
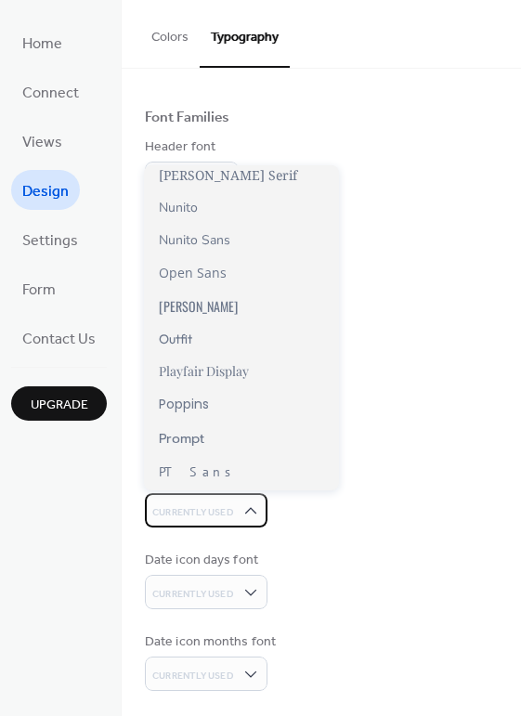
scroll to position [1092, 0]
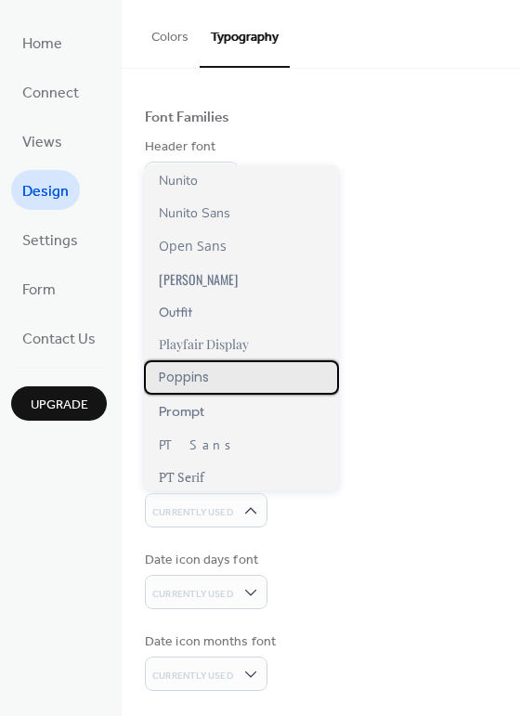
click at [202, 383] on span "Poppins" at bounding box center [184, 377] width 50 height 19
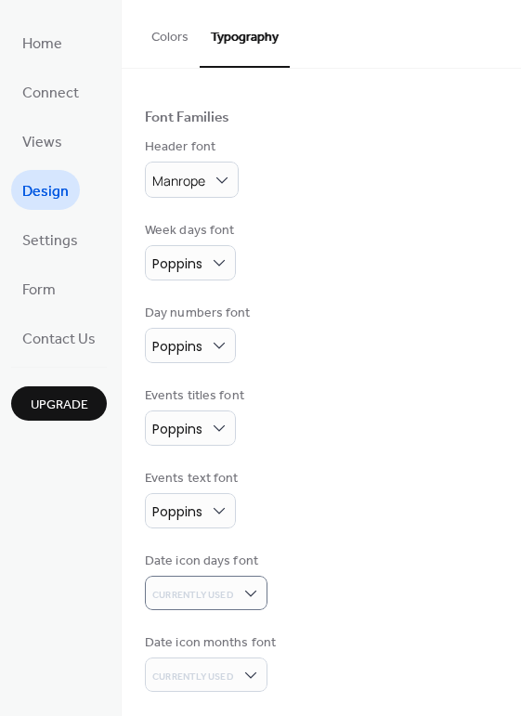
scroll to position [98, 0]
click at [217, 569] on div "Date icon days font" at bounding box center [204, 559] width 119 height 19
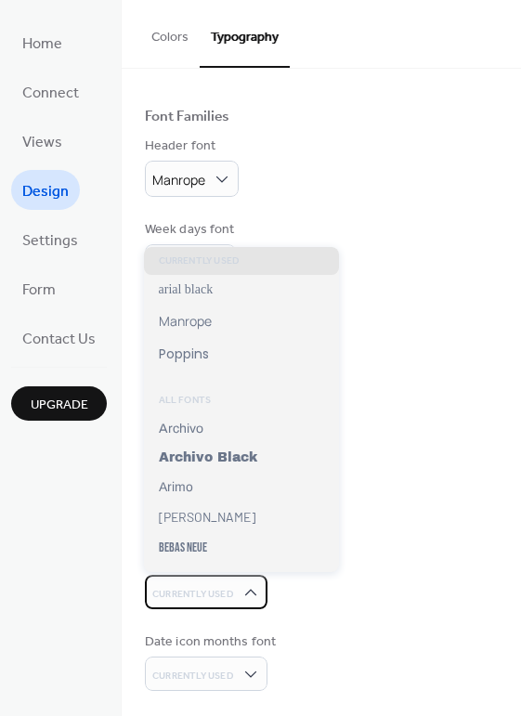
click at [217, 598] on span "Currently Used" at bounding box center [193, 594] width 82 height 13
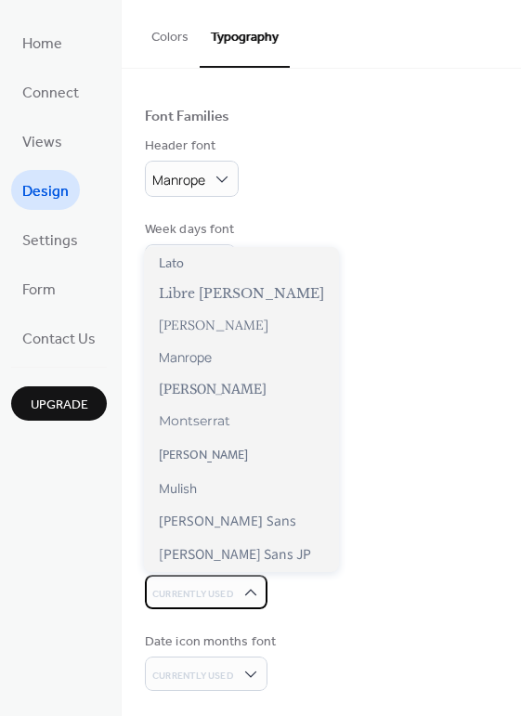
scroll to position [671, 0]
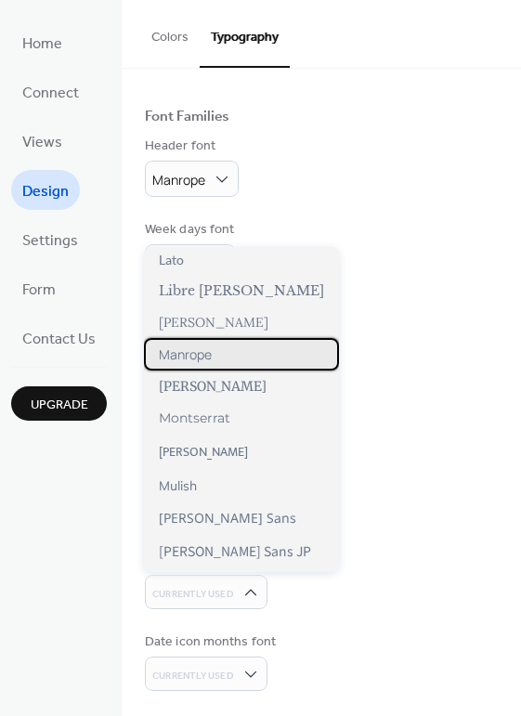
click at [211, 353] on span "Manrope" at bounding box center [185, 354] width 53 height 18
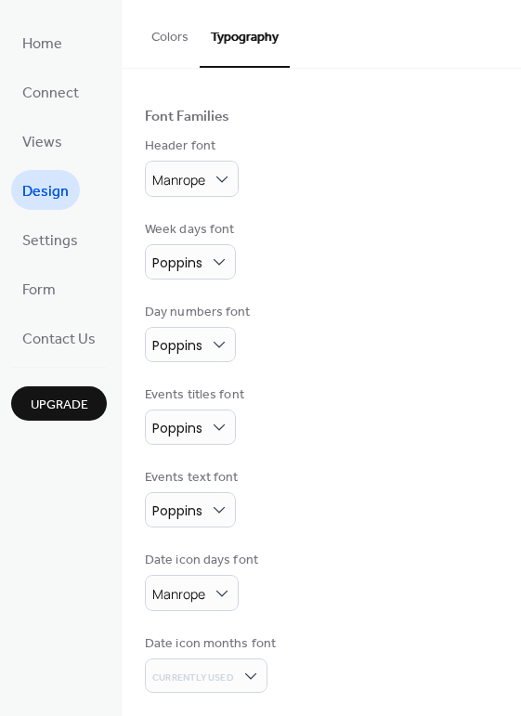
scroll to position [100, 0]
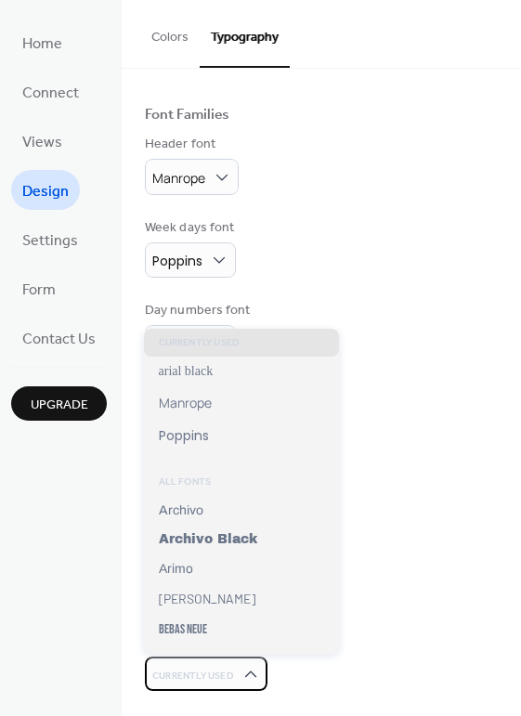
click at [213, 677] on span "Currently Used" at bounding box center [193, 675] width 82 height 13
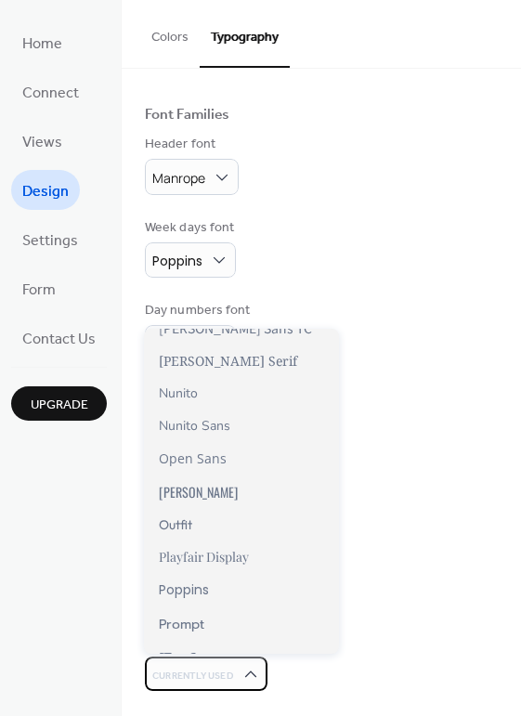
scroll to position [1053, 0]
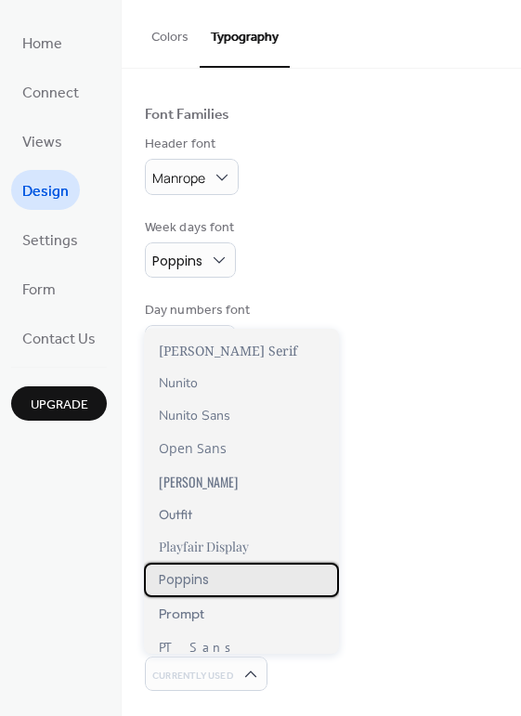
click at [202, 597] on div "Poppins" at bounding box center [241, 579] width 195 height 34
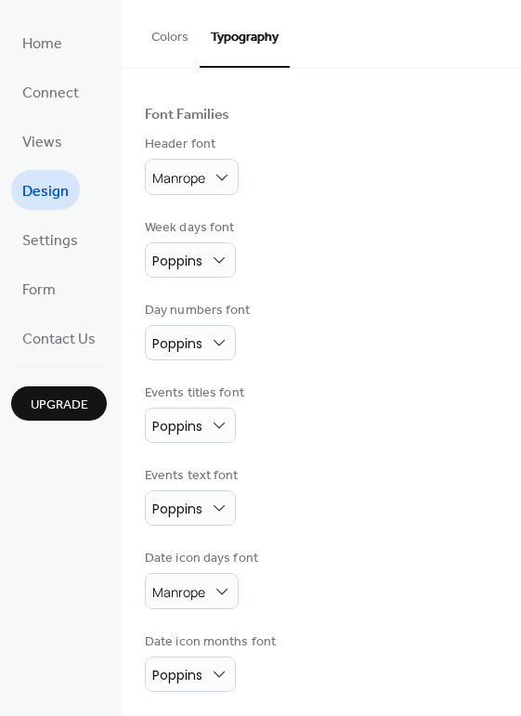
click at [267, 599] on div "Date icon days font Manrope" at bounding box center [321, 579] width 353 height 60
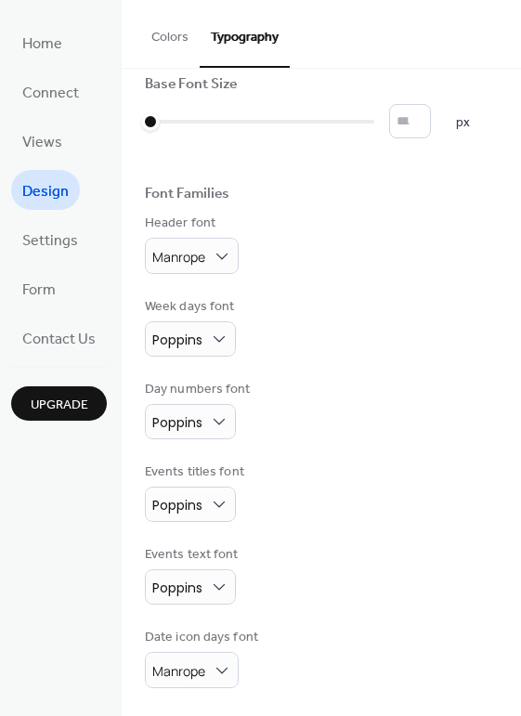
scroll to position [100, 0]
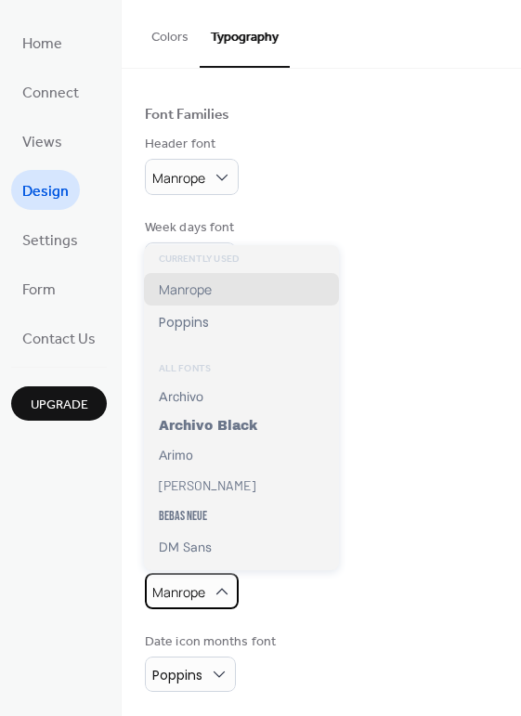
click at [167, 591] on span "Manrope" at bounding box center [178, 592] width 53 height 18
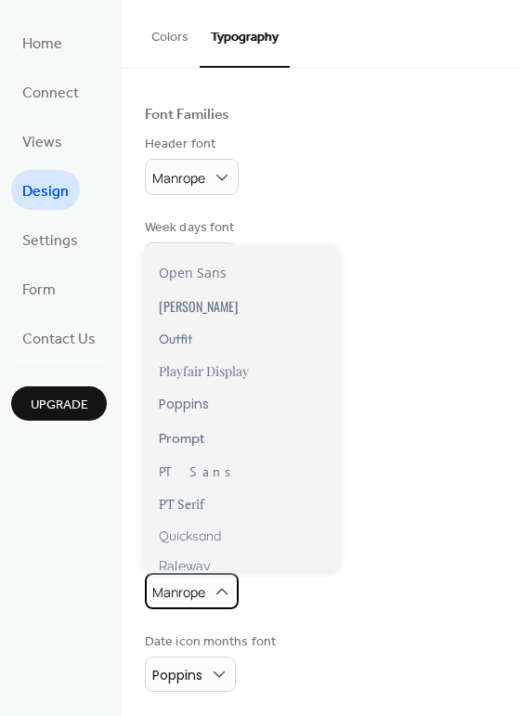
scroll to position [1120, 0]
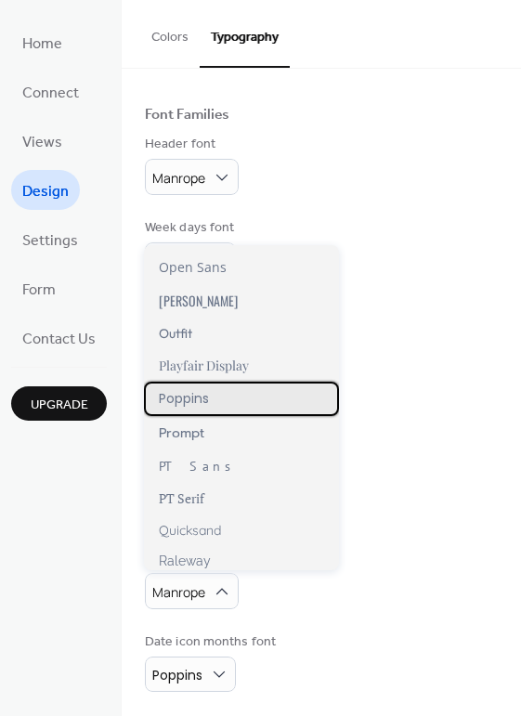
click at [185, 396] on span "Poppins" at bounding box center [184, 398] width 50 height 19
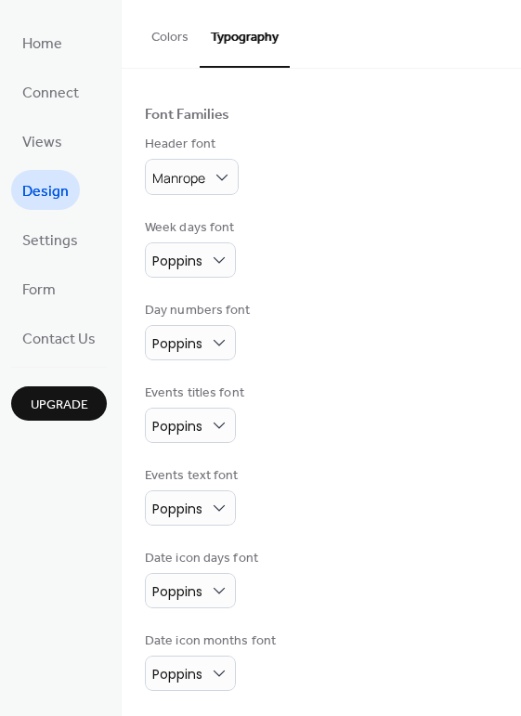
scroll to position [100, 0]
click at [343, 402] on div "Events titles font Poppins" at bounding box center [321, 412] width 353 height 59
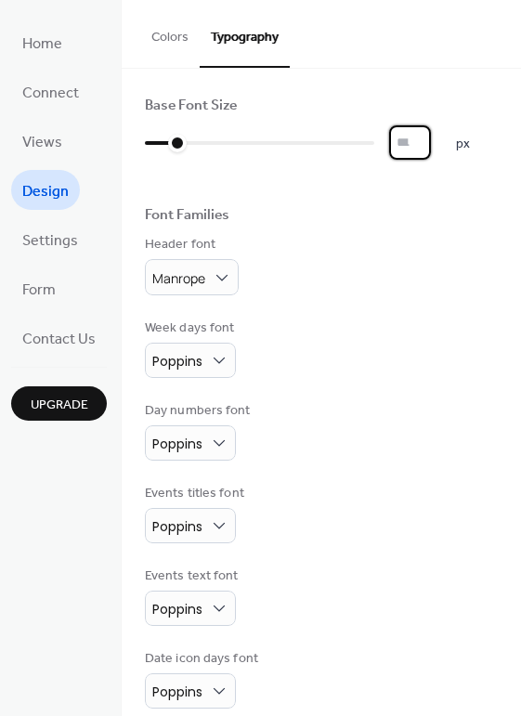
type input "*"
click at [425, 137] on input "*" at bounding box center [410, 142] width 42 height 34
click at [440, 229] on div "Font Families" at bounding box center [321, 218] width 353 height 24
click at [157, 34] on button "Colors" at bounding box center [169, 33] width 59 height 66
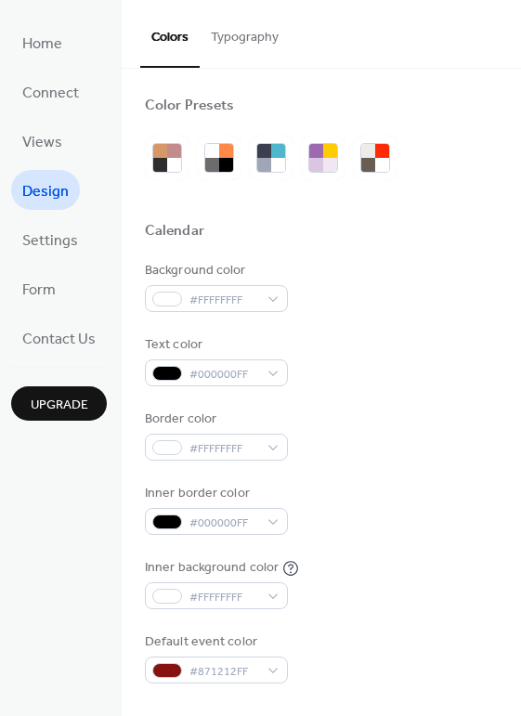
click at [353, 242] on div "Calendar" at bounding box center [321, 234] width 353 height 24
click at [52, 137] on span "Views" at bounding box center [42, 142] width 40 height 29
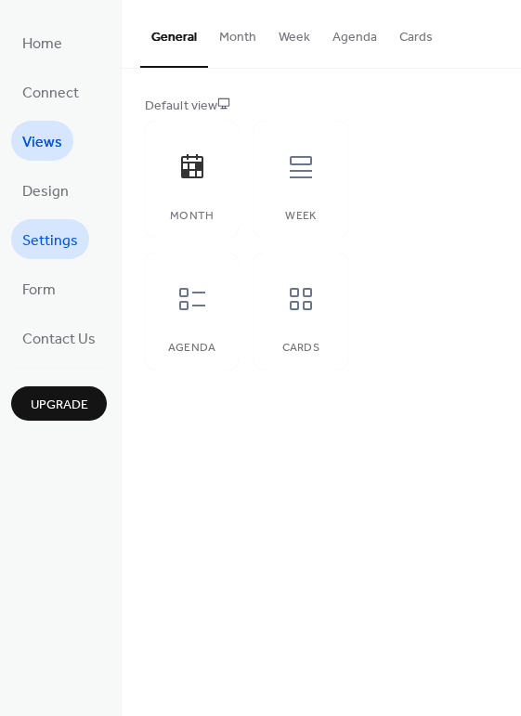
click at [46, 233] on span "Settings" at bounding box center [50, 240] width 56 height 29
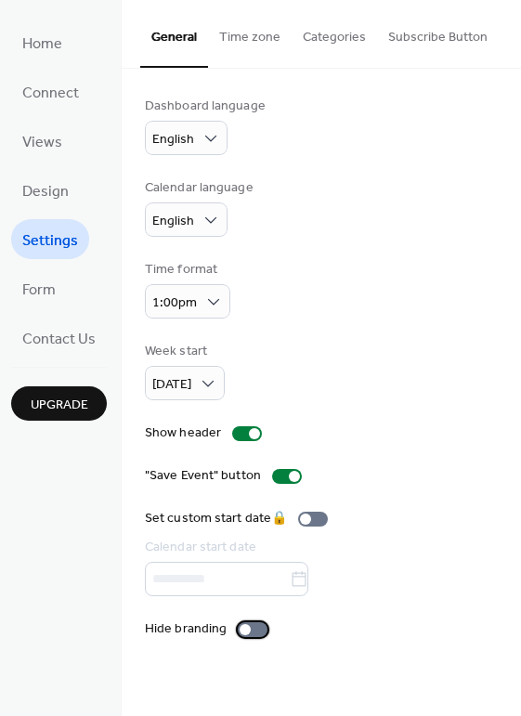
click at [245, 627] on div at bounding box center [244, 629] width 11 height 11
